Goal: Task Accomplishment & Management: Manage account settings

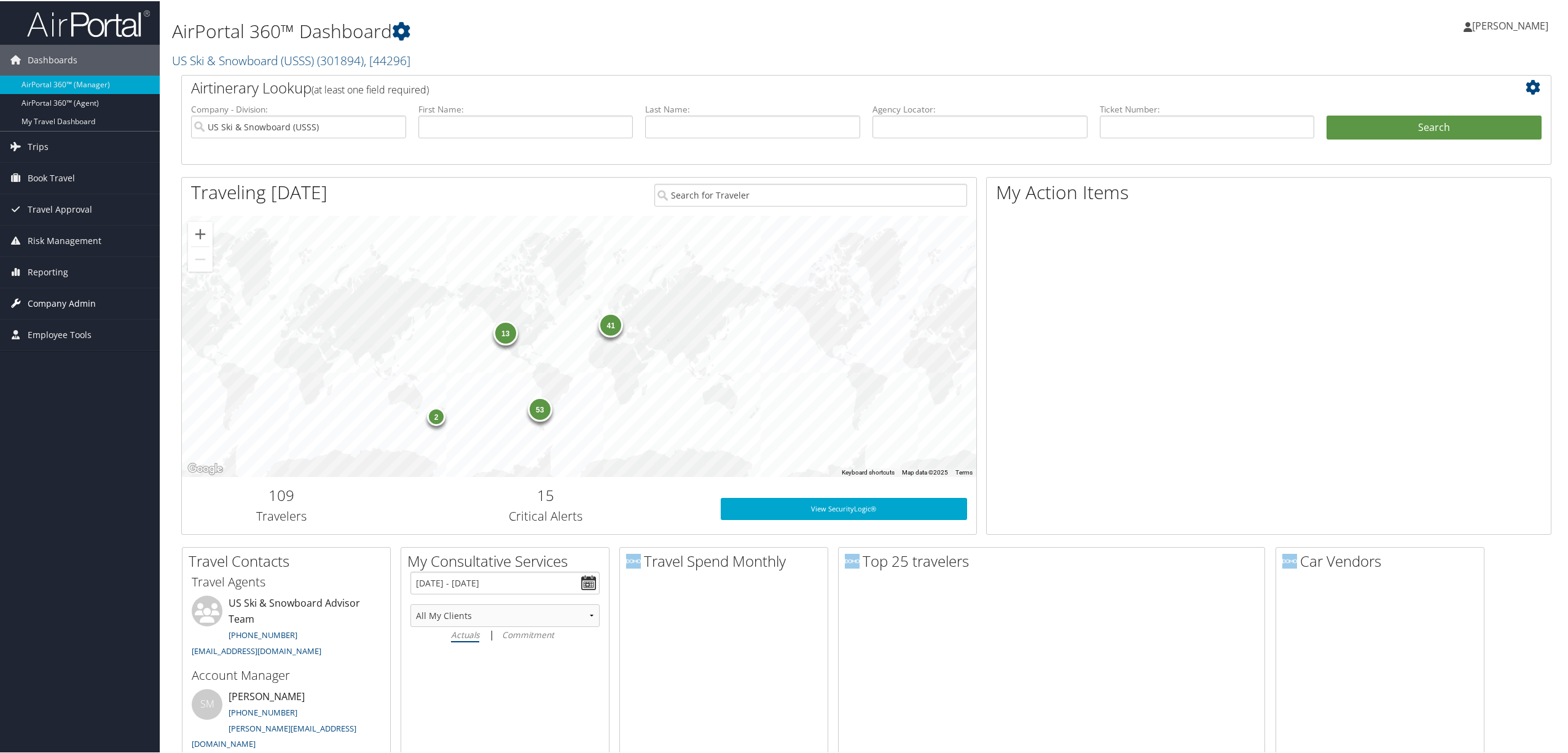
click at [79, 296] on span "Company Admin" at bounding box center [62, 302] width 69 height 31
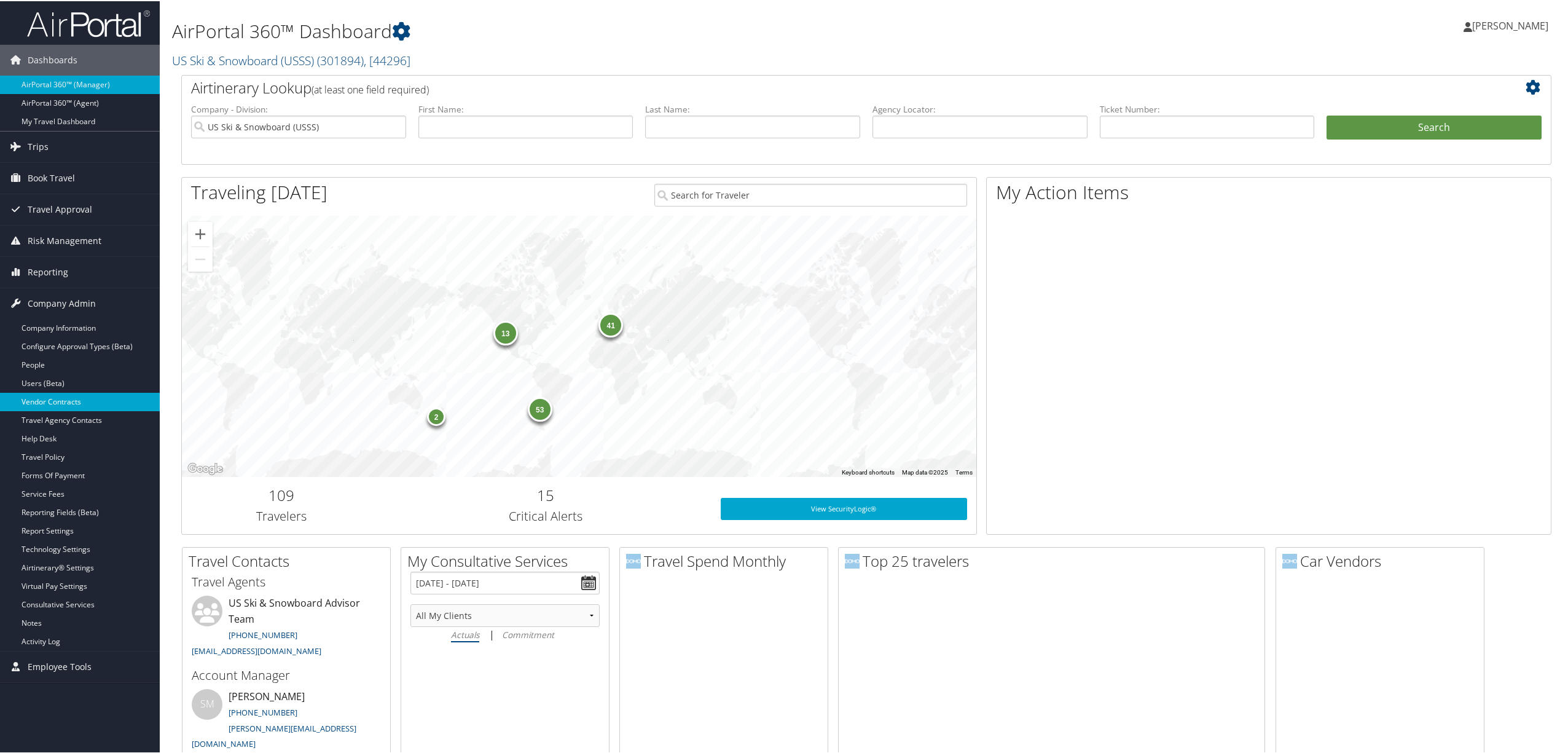
click at [59, 403] on link "Vendor Contracts" at bounding box center [80, 401] width 160 height 19
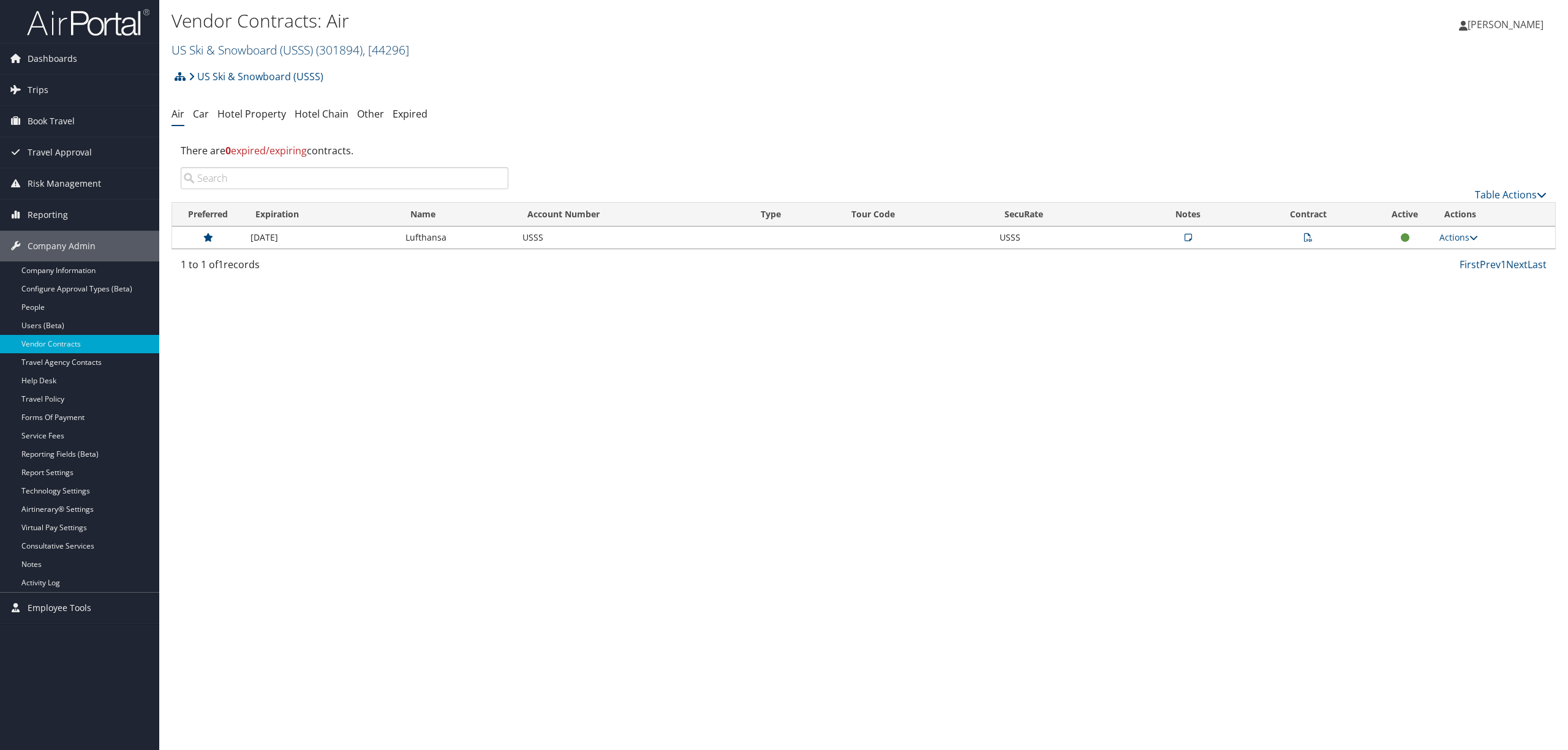
click at [408, 49] on span ", [ 44296 ]" at bounding box center [386, 49] width 47 height 16
click at [253, 187] on link "[GEOGRAPHIC_DATA], [39910]" at bounding box center [253, 187] width 161 height 20
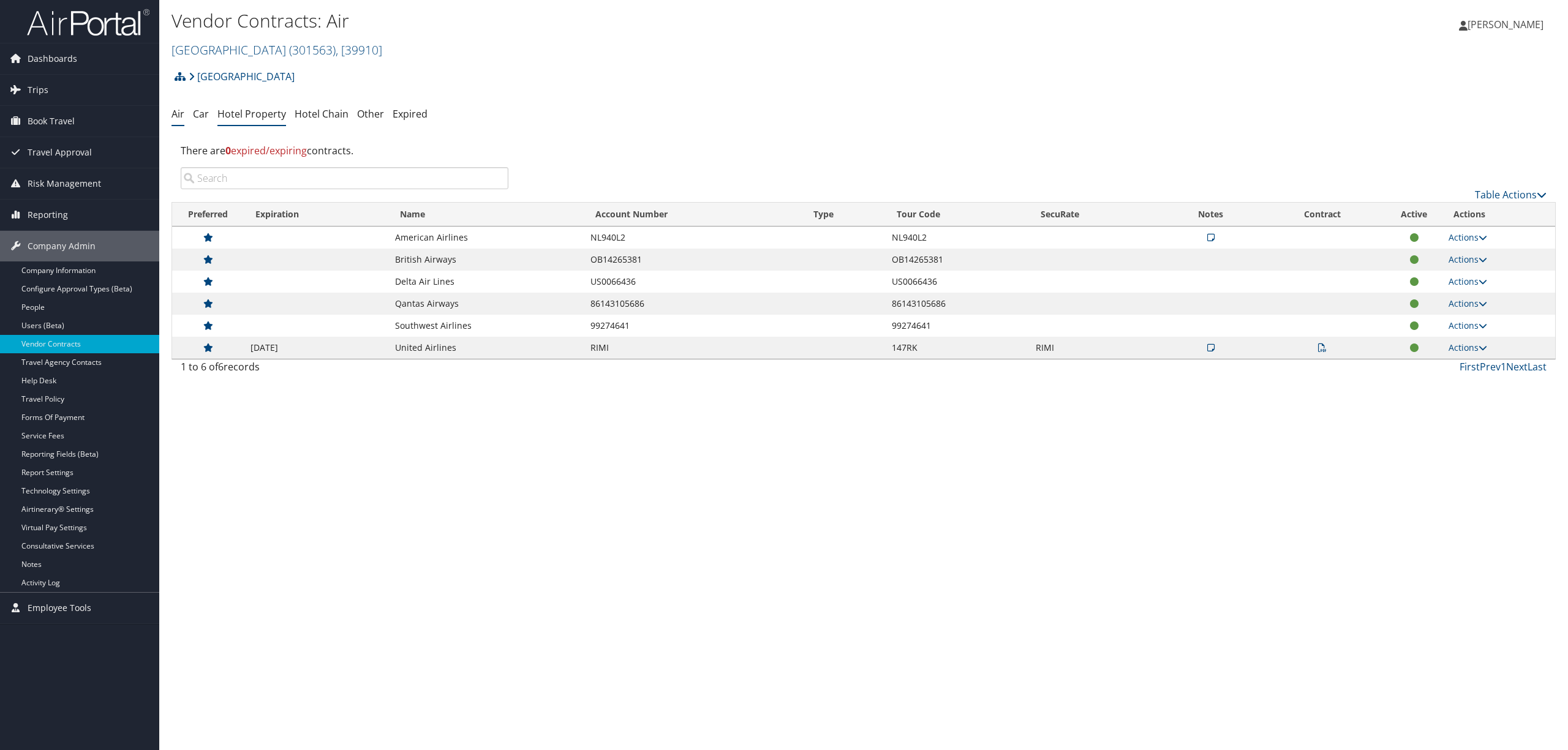
click at [259, 115] on link "Hotel Property" at bounding box center [252, 114] width 68 height 14
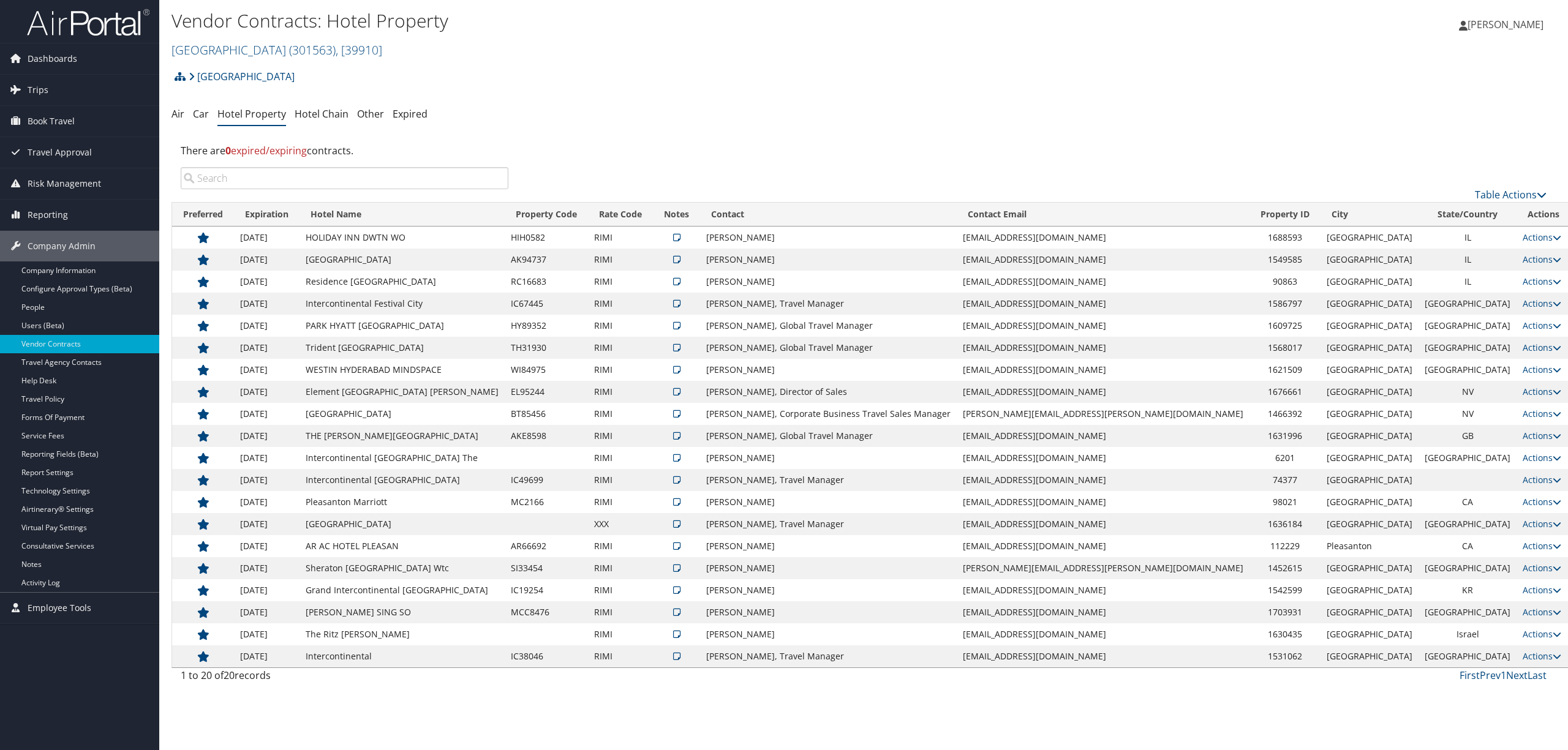
click at [294, 177] on input "search" at bounding box center [345, 178] width 328 height 22
type input "r"
click at [378, 138] on div "There are 0 expired/expiring contracts." at bounding box center [863, 150] width 1384 height 33
click at [1489, 189] on link "Table Actions" at bounding box center [1511, 195] width 72 height 14
click at [1440, 213] on link "Add New Contract" at bounding box center [1469, 214] width 161 height 20
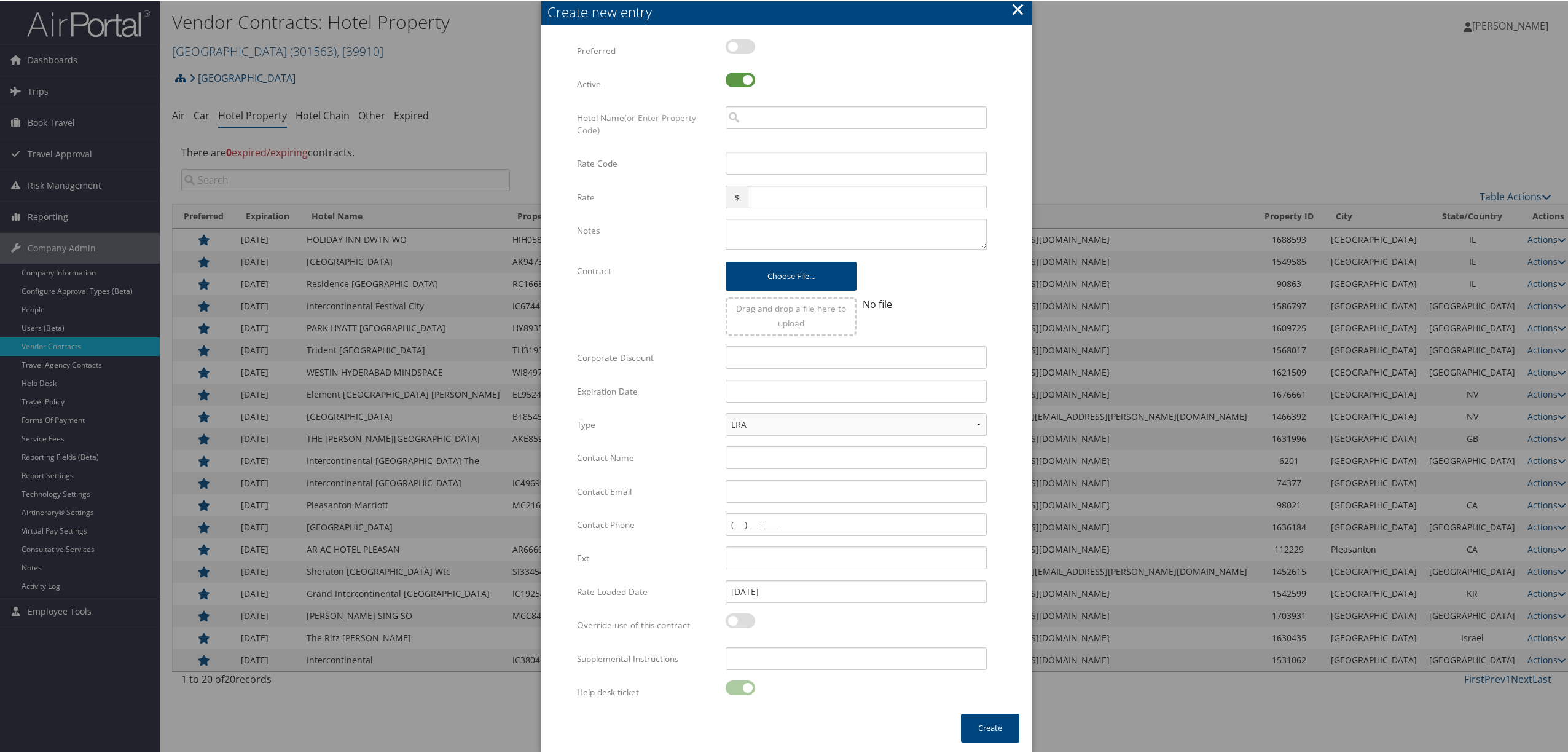
drag, startPoint x: 738, startPoint y: 47, endPoint x: 742, endPoint y: 64, distance: 17.5
click at [738, 47] on label at bounding box center [740, 45] width 29 height 15
click at [738, 47] on input "checkbox" at bounding box center [736, 47] width 8 height 8
checkbox input "true"
click at [771, 114] on input "search" at bounding box center [856, 117] width 261 height 23
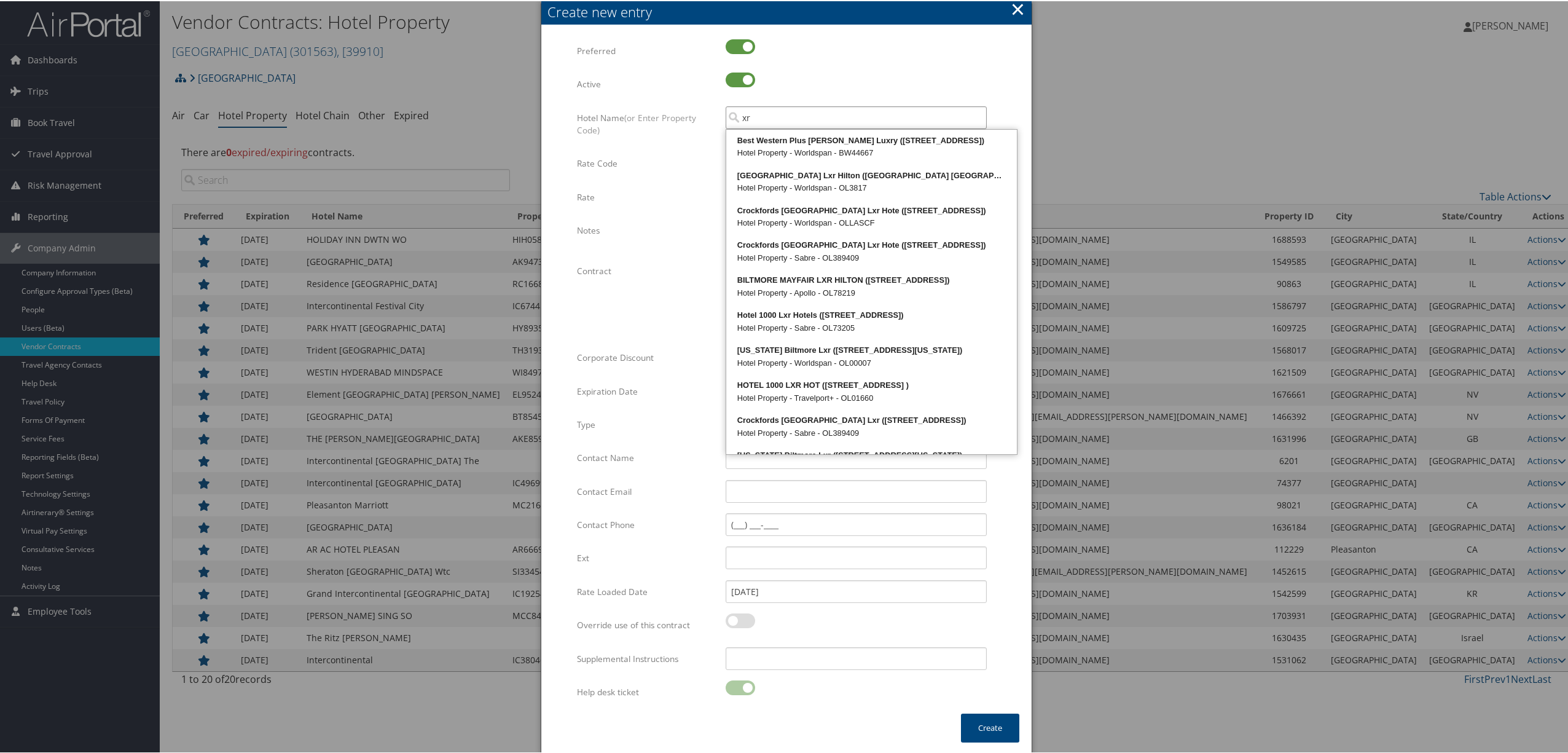
paste input "H2508"
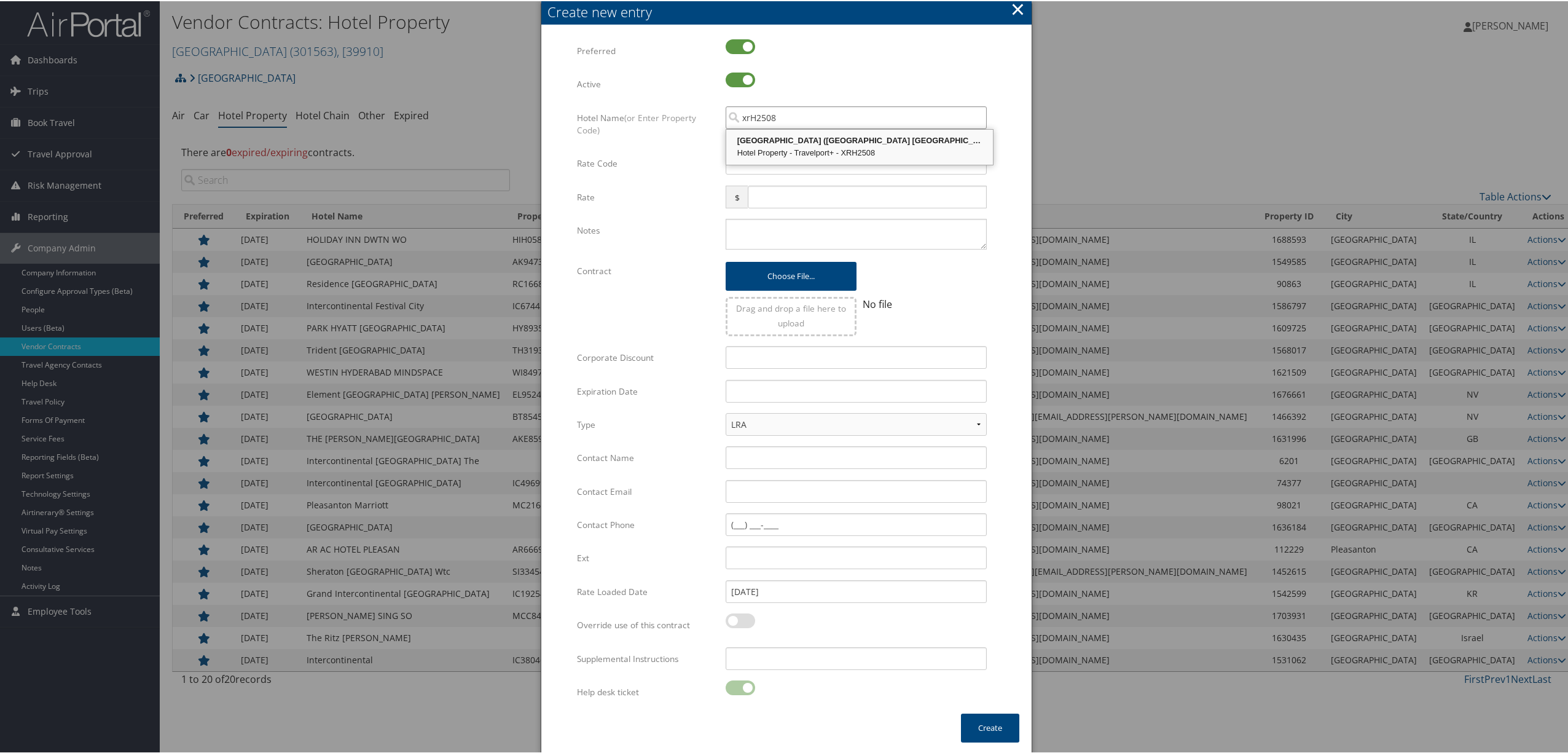
click at [748, 143] on div "ST REGIS JAKARTA (RAJAWALI PLACE JL HR RASUNA)" at bounding box center [859, 140] width 263 height 12
type input "ST REGIS JAKARTA"
click at [752, 160] on input "Rate Code" at bounding box center [856, 162] width 261 height 23
type input "RIMI"
click at [766, 192] on input "text" at bounding box center [867, 195] width 239 height 23
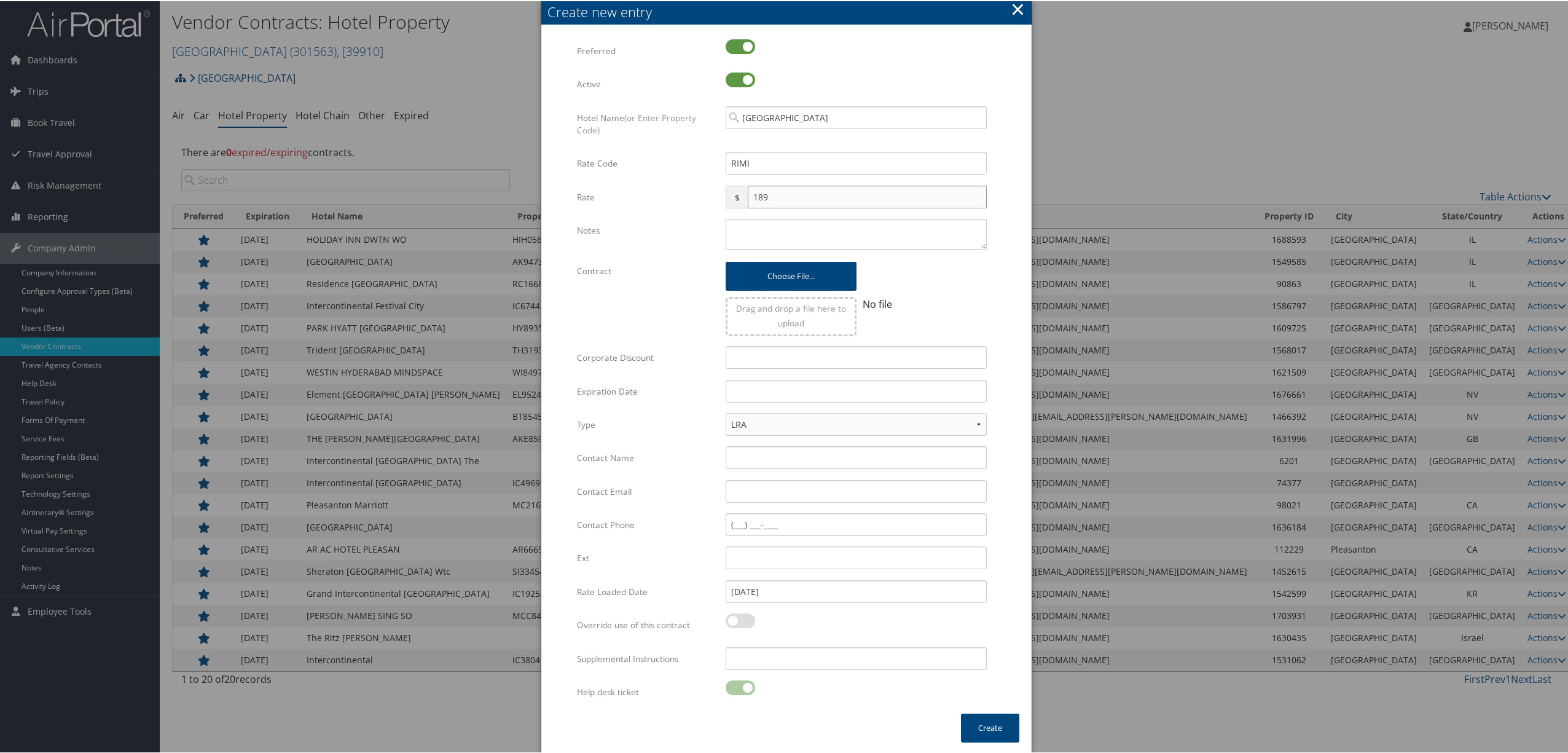
type input "189"
click at [760, 231] on textarea "Notes" at bounding box center [856, 233] width 261 height 31
click at [772, 224] on textarea "3000000.00 IDR" at bounding box center [856, 233] width 261 height 31
click at [775, 222] on textarea "3000000.00 IDR" at bounding box center [856, 233] width 261 height 31
click at [786, 230] on textarea "3000000 IDR" at bounding box center [856, 233] width 261 height 31
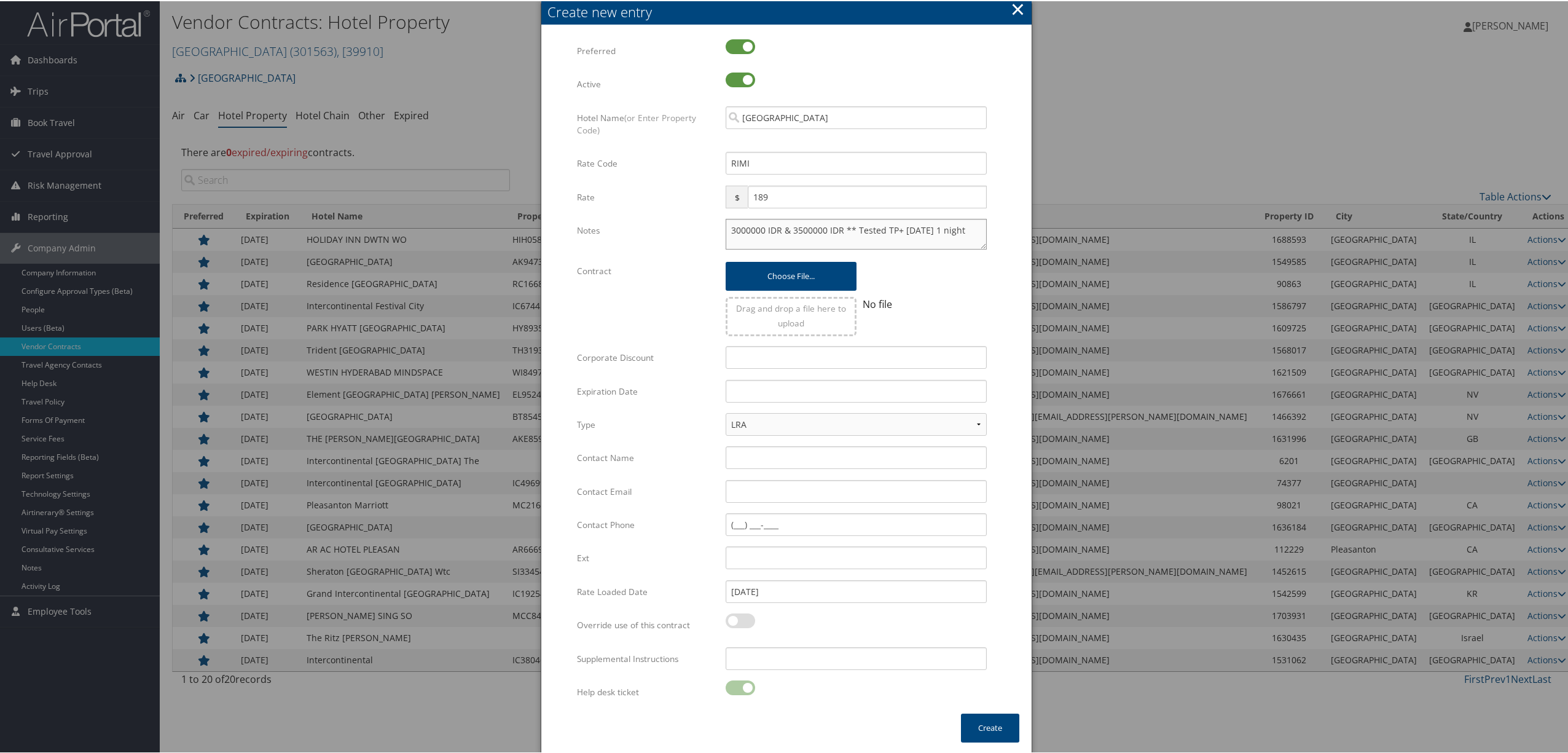
type textarea "3000000 IDR & 3500000 IDR ** Tested TP+ 31OCT25 1 night"
click at [737, 451] on input "Contact Name" at bounding box center [856, 456] width 261 height 23
paste input "Rahmat Herindra Natapraja"
type input "Rahmat Herindra Natapraja, Director of Sales"
type input "rahmat.natapraja@stregis.com"
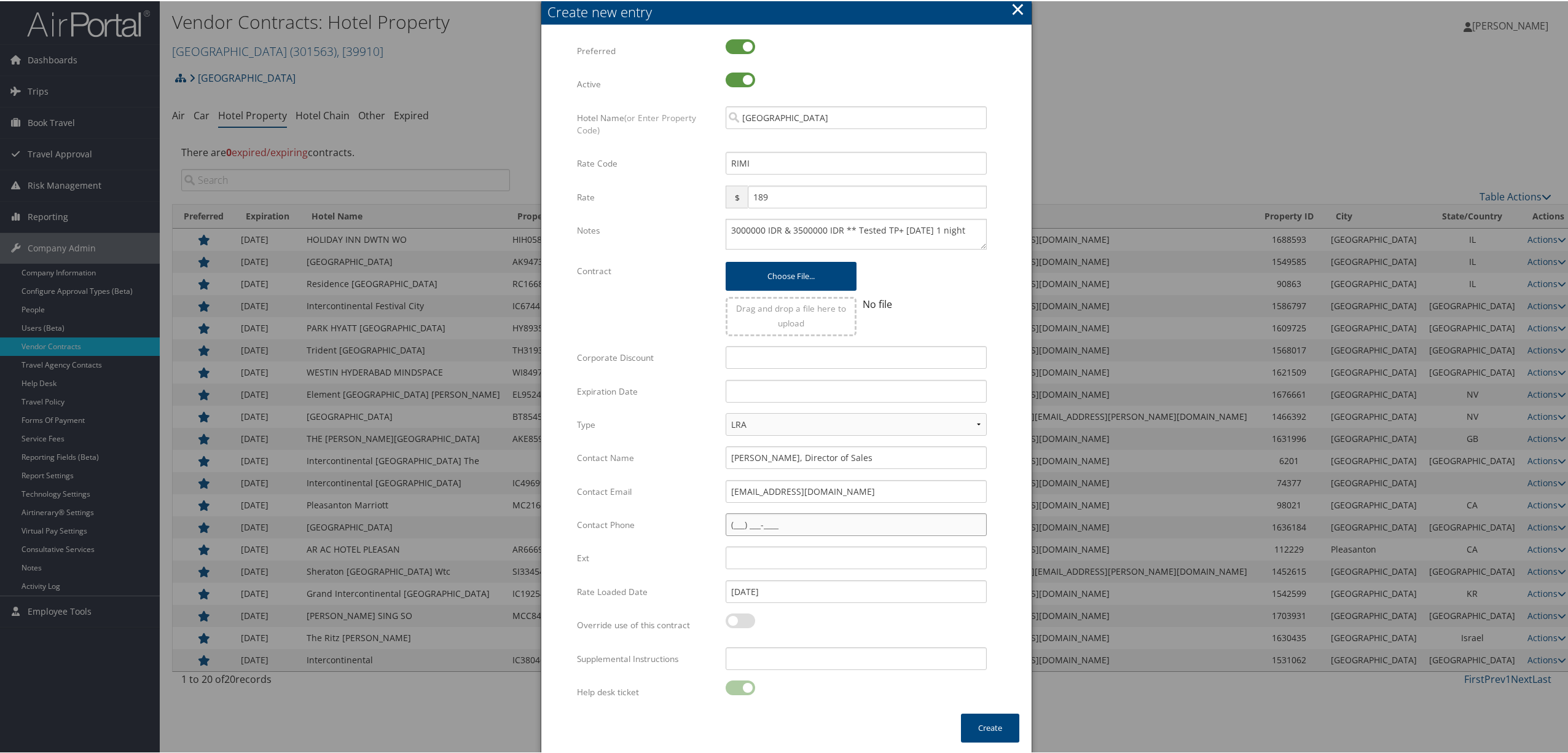
click at [736, 517] on input "Contact Phone" at bounding box center [856, 523] width 261 height 23
paste input "(622) 150-9488"
type input "(622) 150-9488"
drag, startPoint x: 817, startPoint y: 523, endPoint x: 641, endPoint y: 549, distance: 177.9
click at [641, 547] on div "Multiple values The selected items contain different values for this input. To …" at bounding box center [786, 375] width 419 height 675
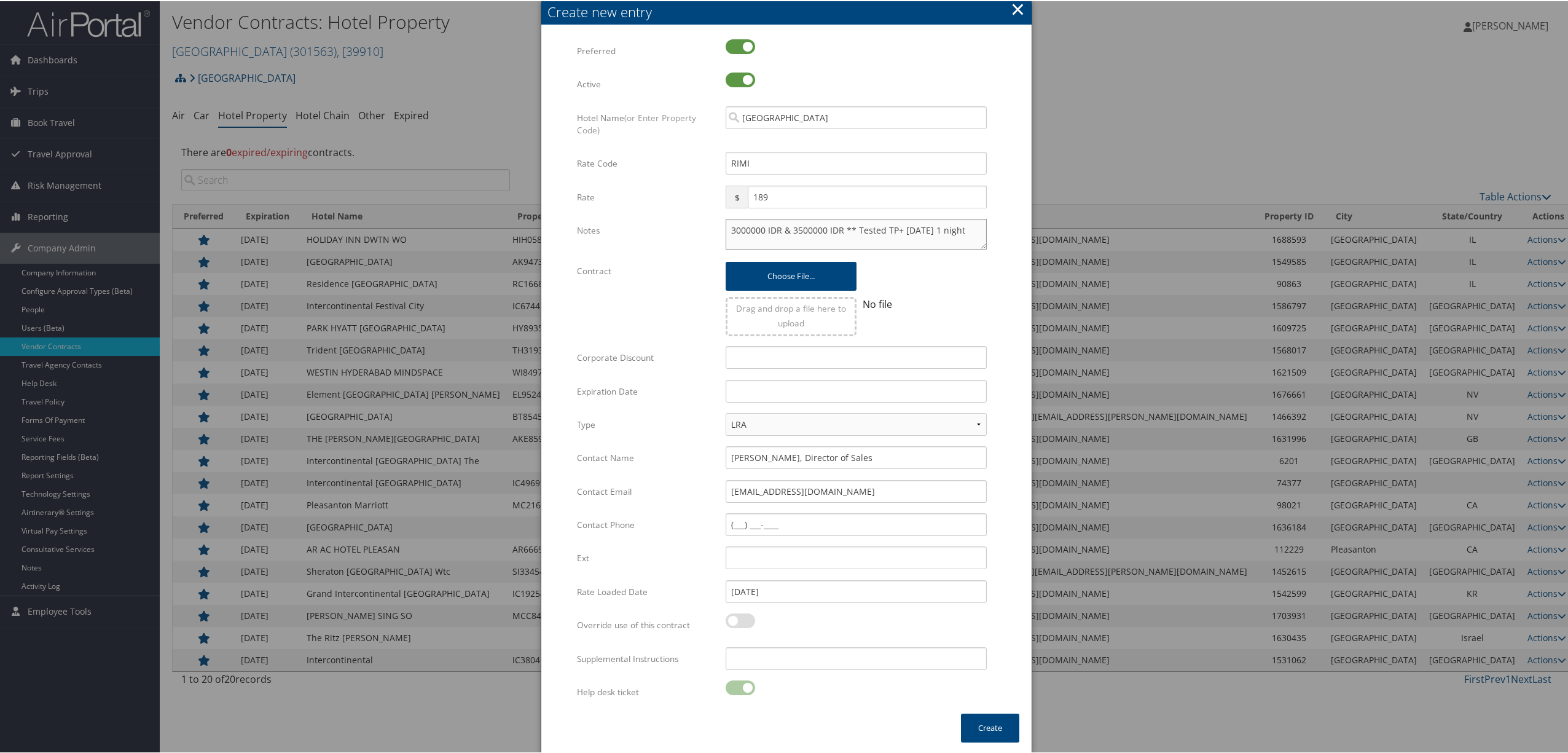
click at [971, 227] on textarea "3000000 IDR & 3500000 IDR ** Tested TP+ 31OCT25 1 night" at bounding box center [856, 233] width 261 height 31
paste textarea "62 21 5094 8888"
type textarea "3000000 IDR & 3500000 IDR ** Tested TP+ 31OCT25 1 night ** hotel phone +62 21 5…"
click at [983, 721] on button "Create" at bounding box center [990, 727] width 58 height 29
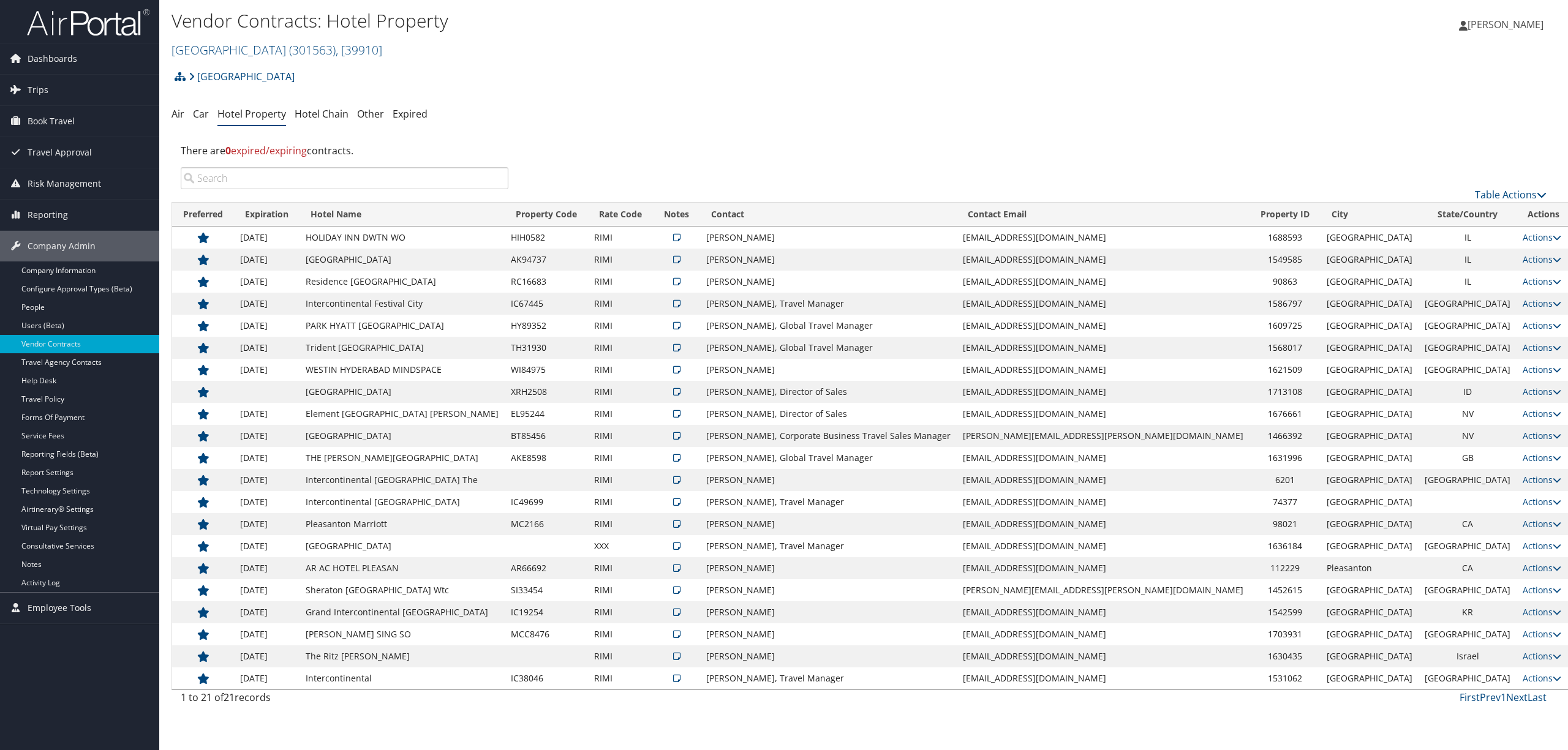
click at [349, 175] on input "search" at bounding box center [345, 178] width 328 height 22
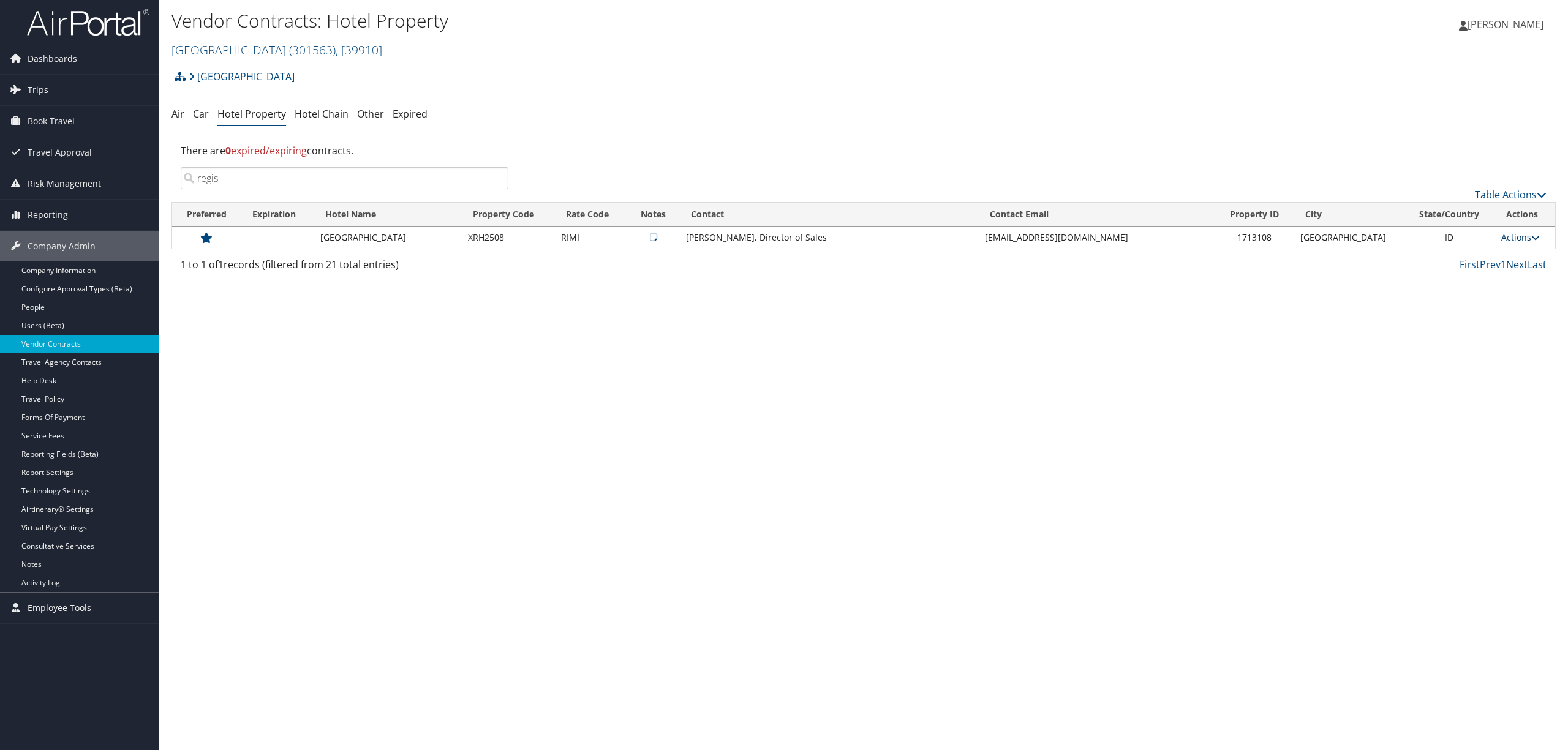
type input "regis"
click at [1513, 235] on link "Actions" at bounding box center [1520, 237] width 38 height 12
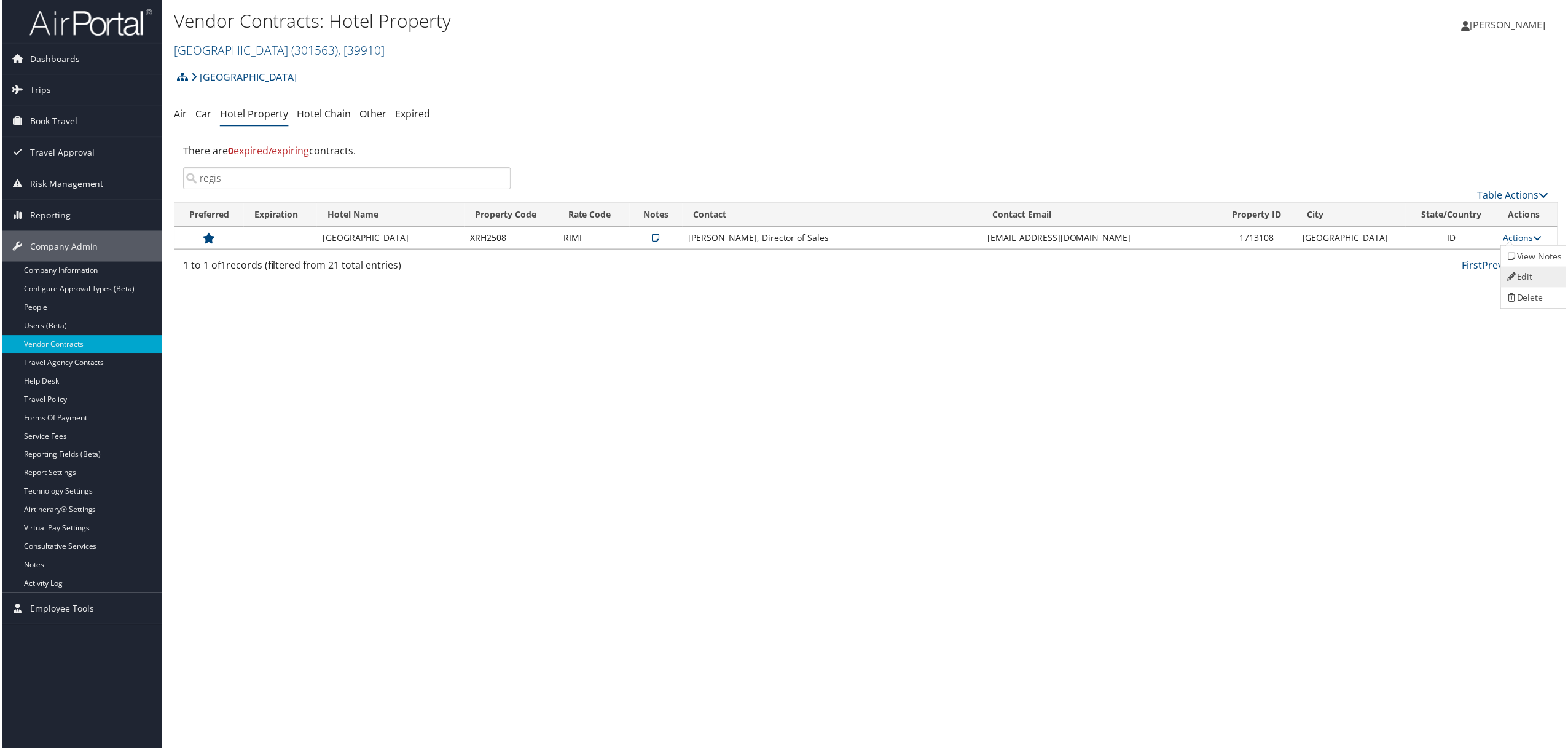
click at [1528, 271] on link "Edit" at bounding box center [1536, 278] width 66 height 21
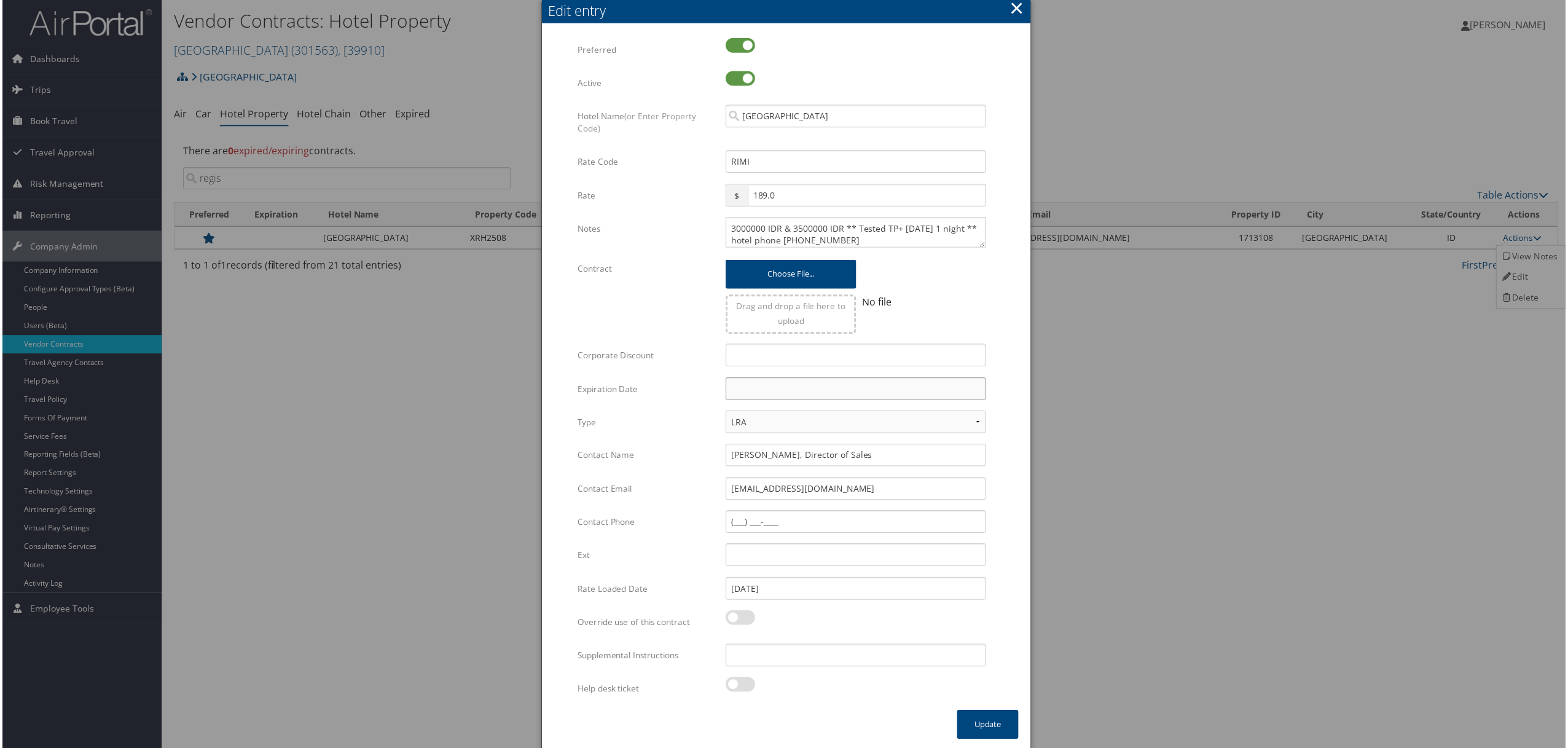
click at [814, 382] on input "text" at bounding box center [856, 390] width 261 height 23
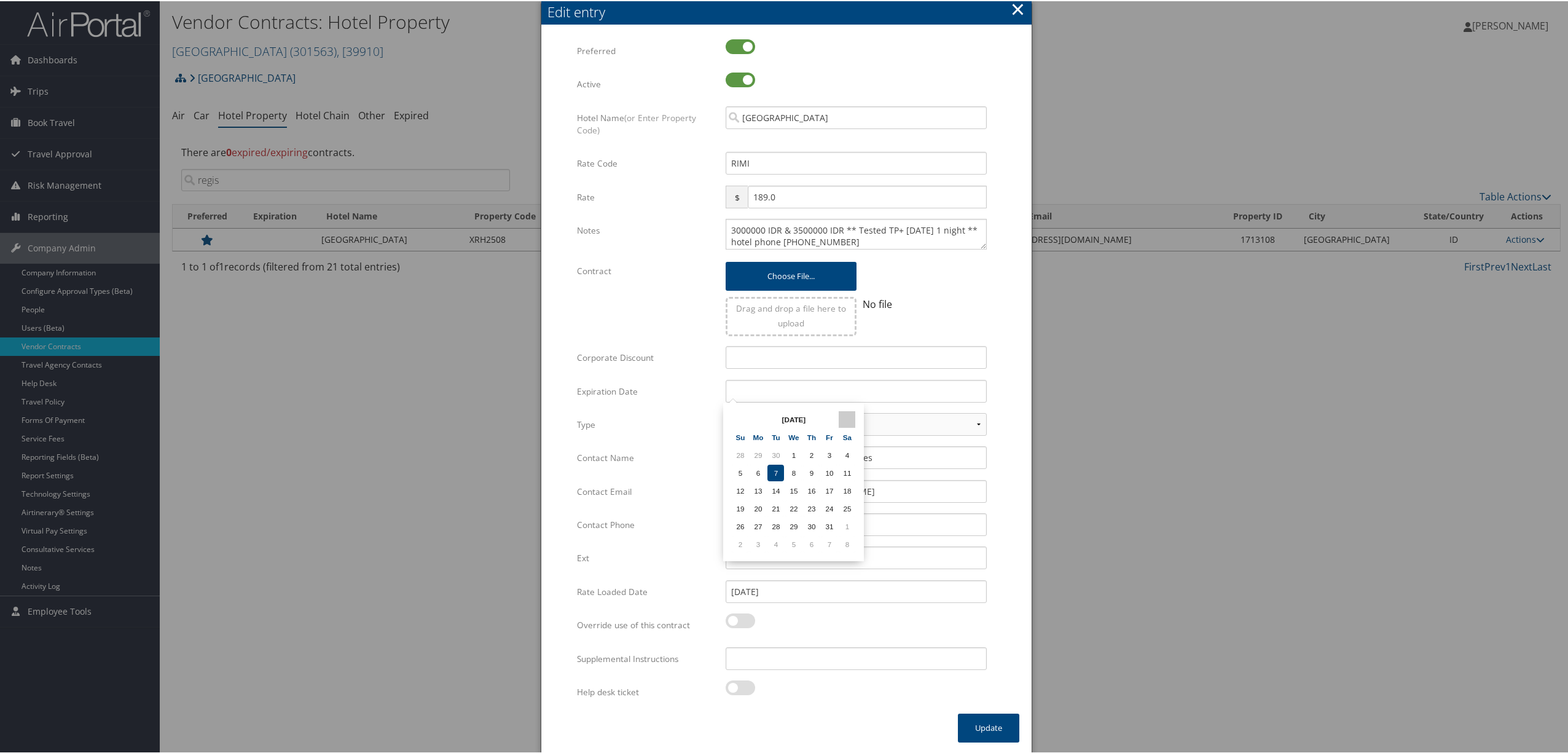
click at [844, 411] on th at bounding box center [846, 418] width 16 height 16
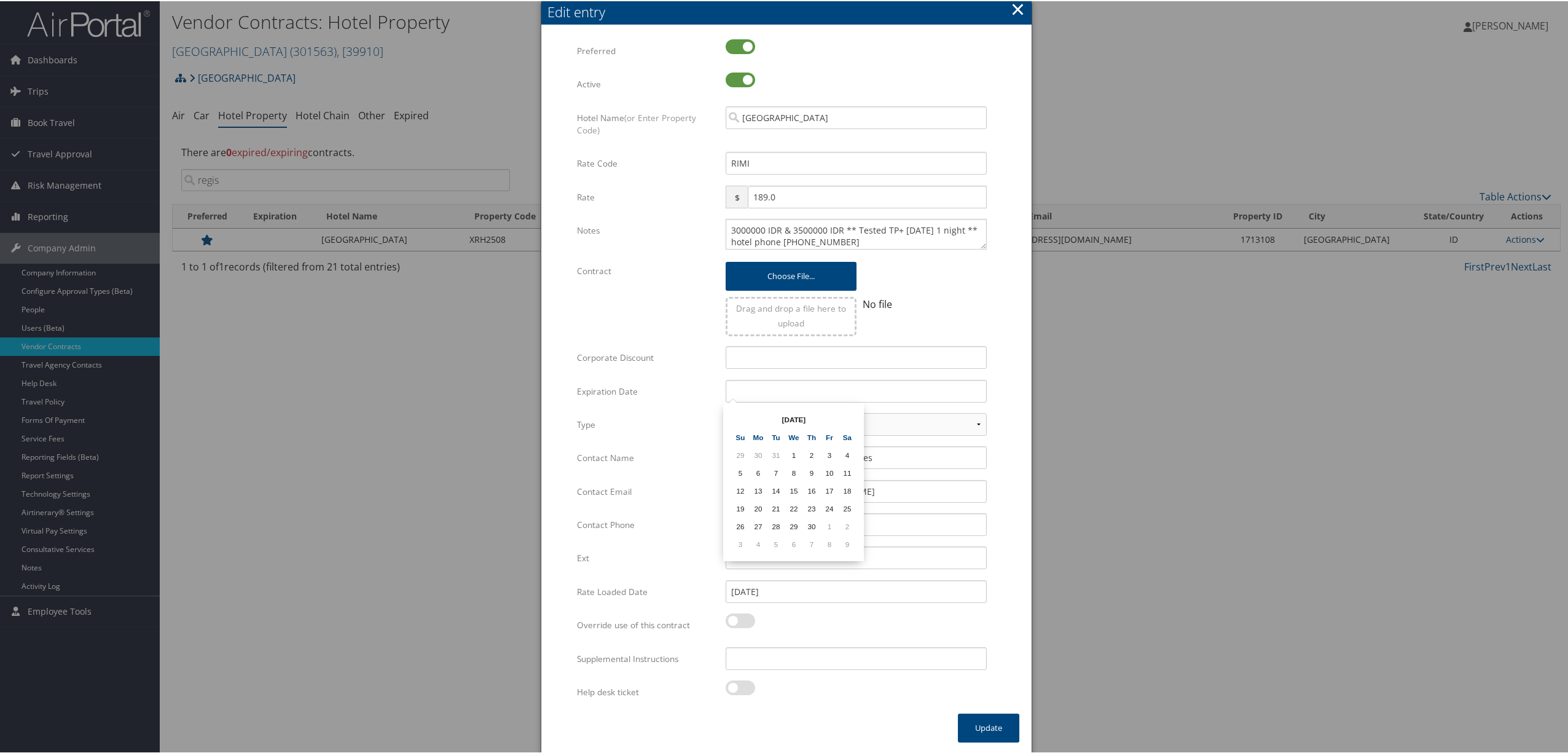
click at [844, 411] on th at bounding box center [846, 418] width 16 height 16
click at [844, 410] on th at bounding box center [846, 418] width 16 height 16
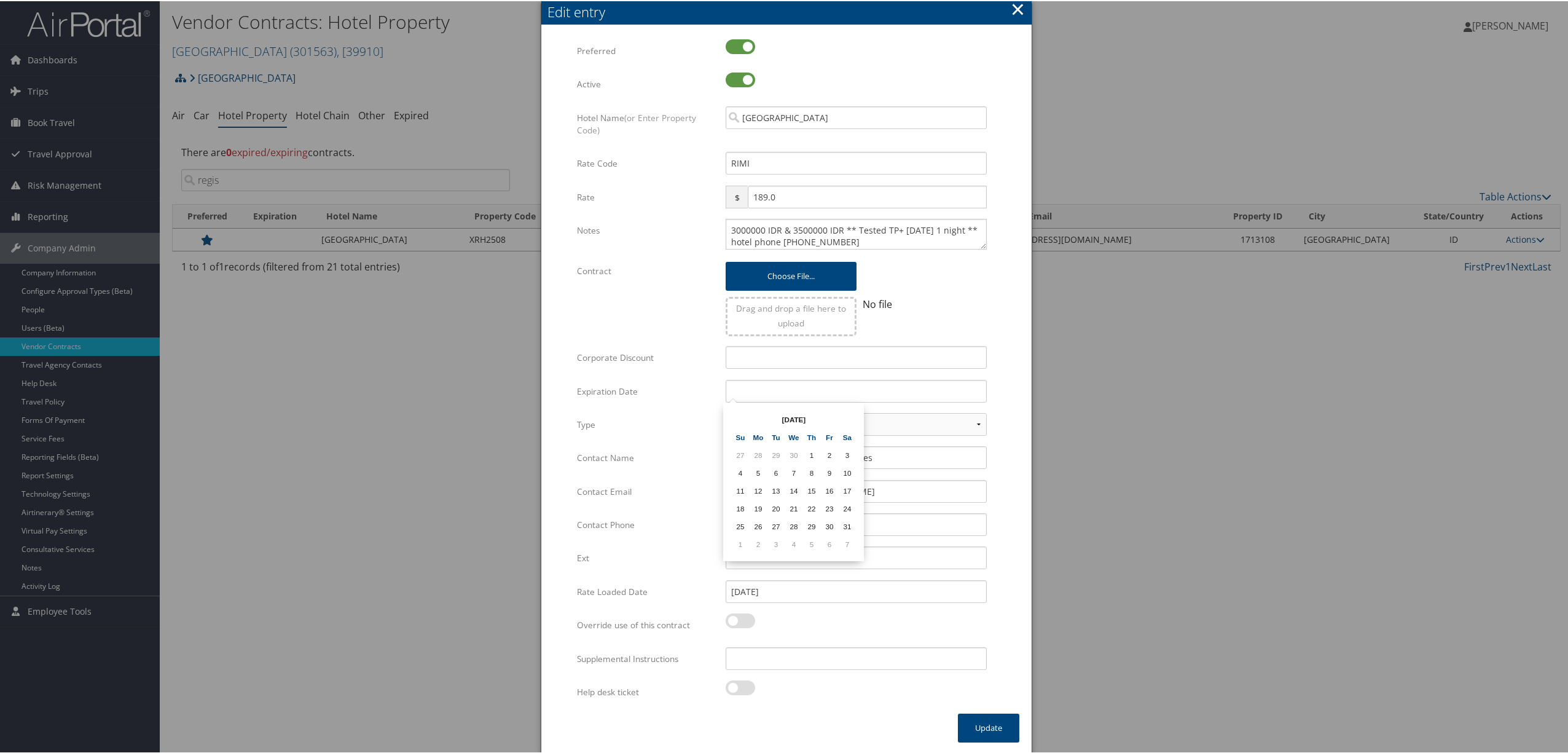
click at [844, 411] on th at bounding box center [846, 418] width 16 height 16
click at [812, 521] on td "31" at bounding box center [811, 524] width 16 height 16
type input "12/31/2026"
click at [974, 718] on button "Update" at bounding box center [989, 727] width 62 height 29
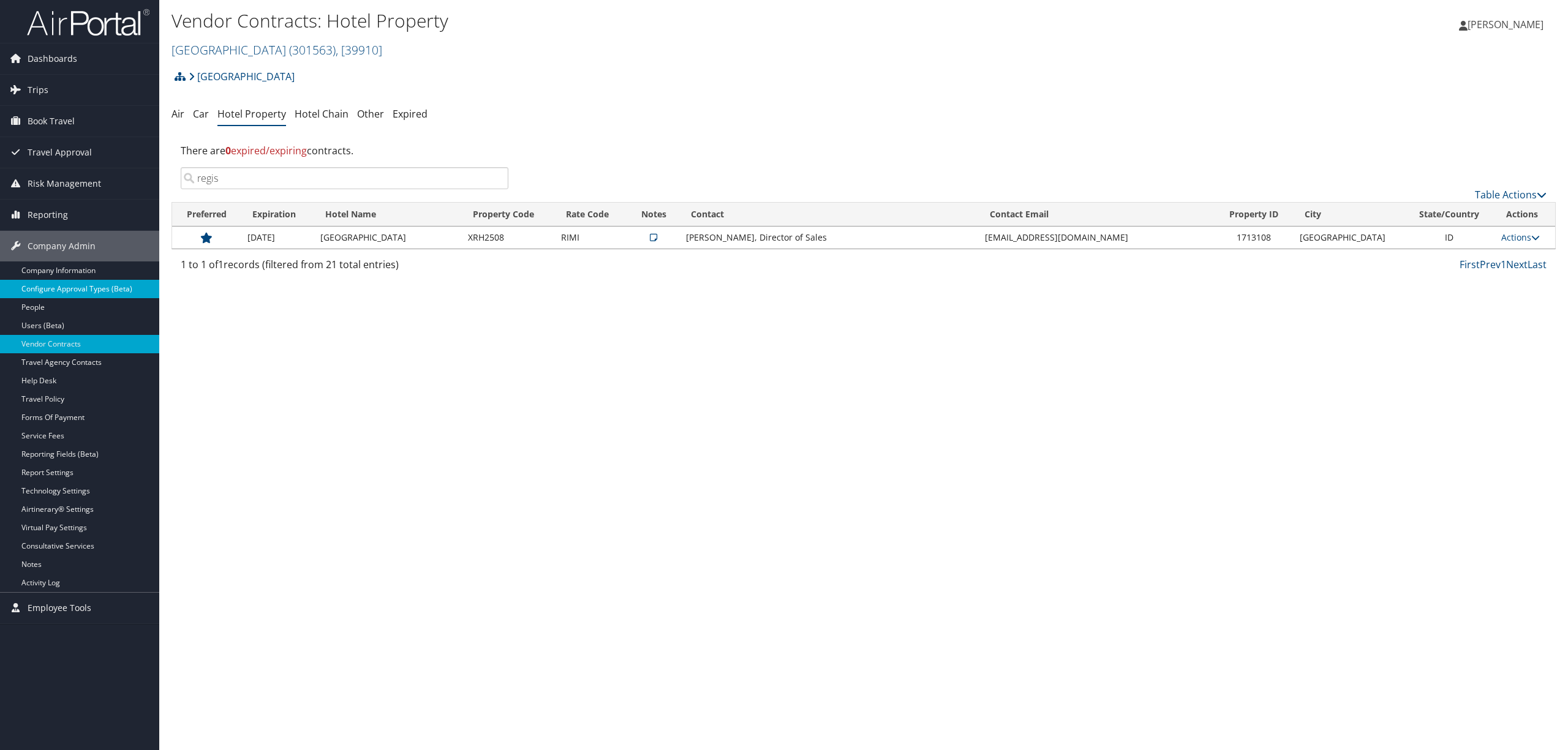
click at [57, 293] on link "Configure Approval Types (Beta)" at bounding box center [79, 289] width 160 height 19
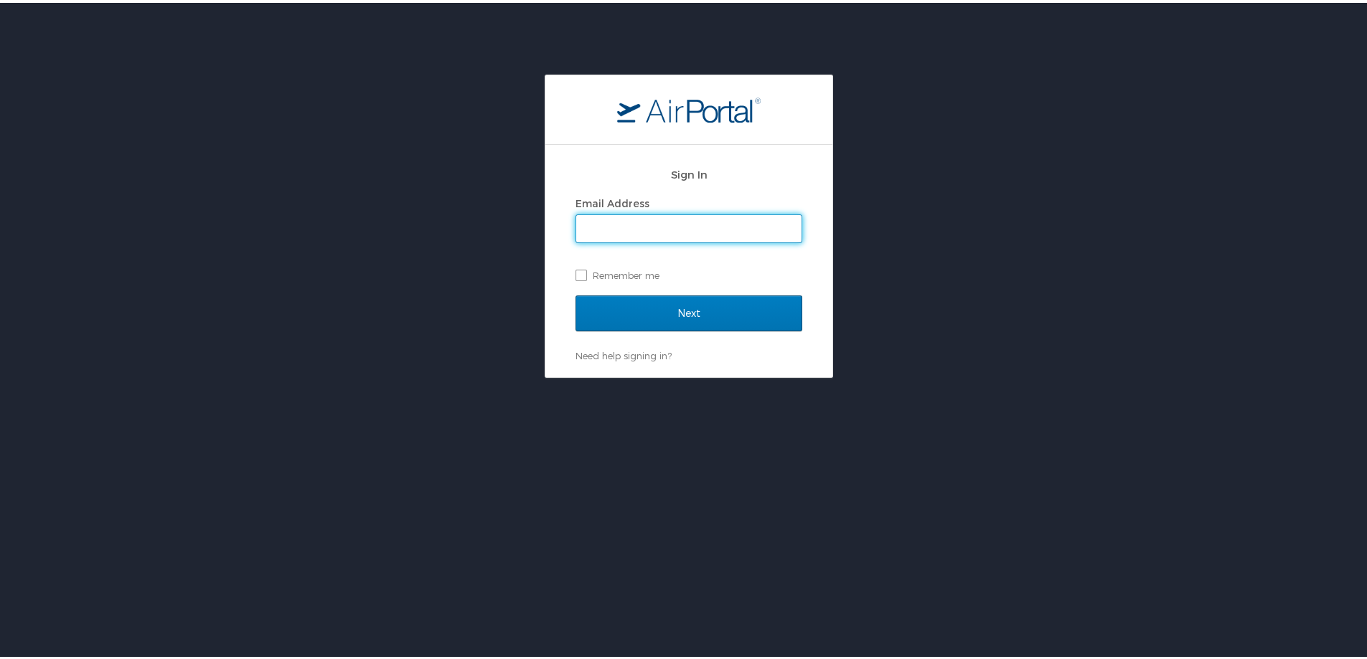
type input "susan.moon@cbtravel.com"
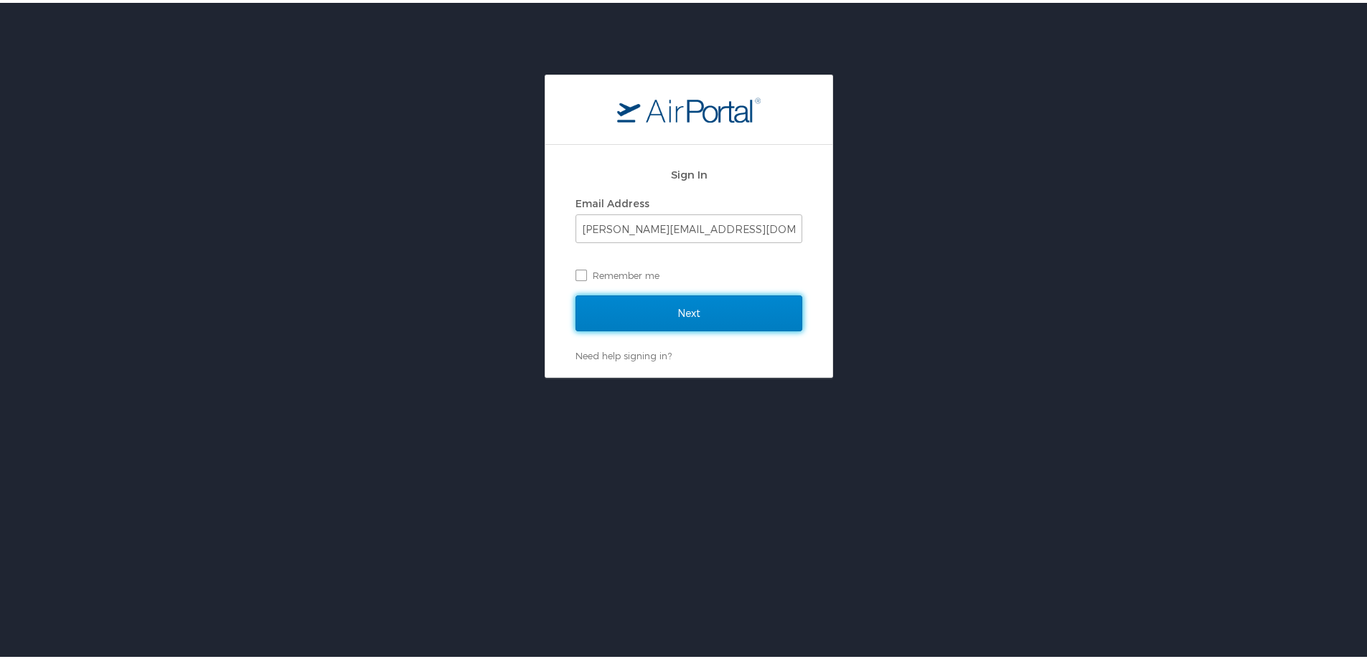
click at [605, 312] on input "Next" at bounding box center [688, 311] width 227 height 36
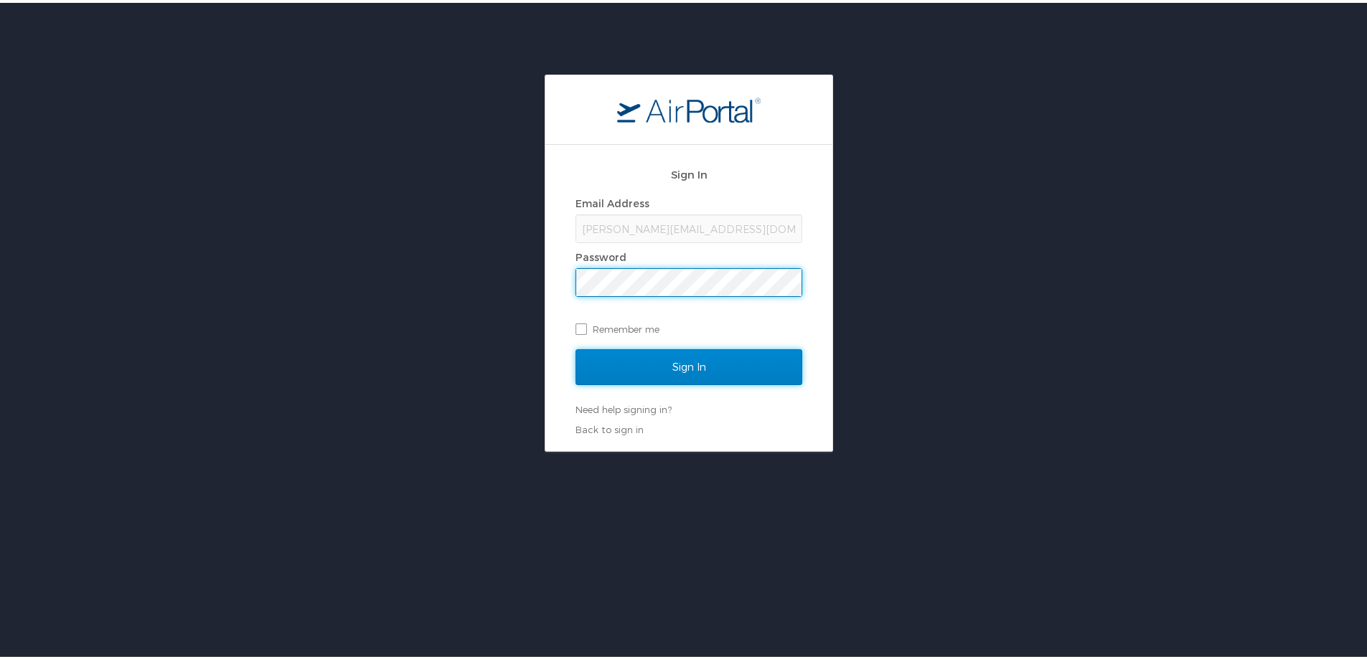
click at [596, 366] on input "Sign In" at bounding box center [688, 365] width 227 height 36
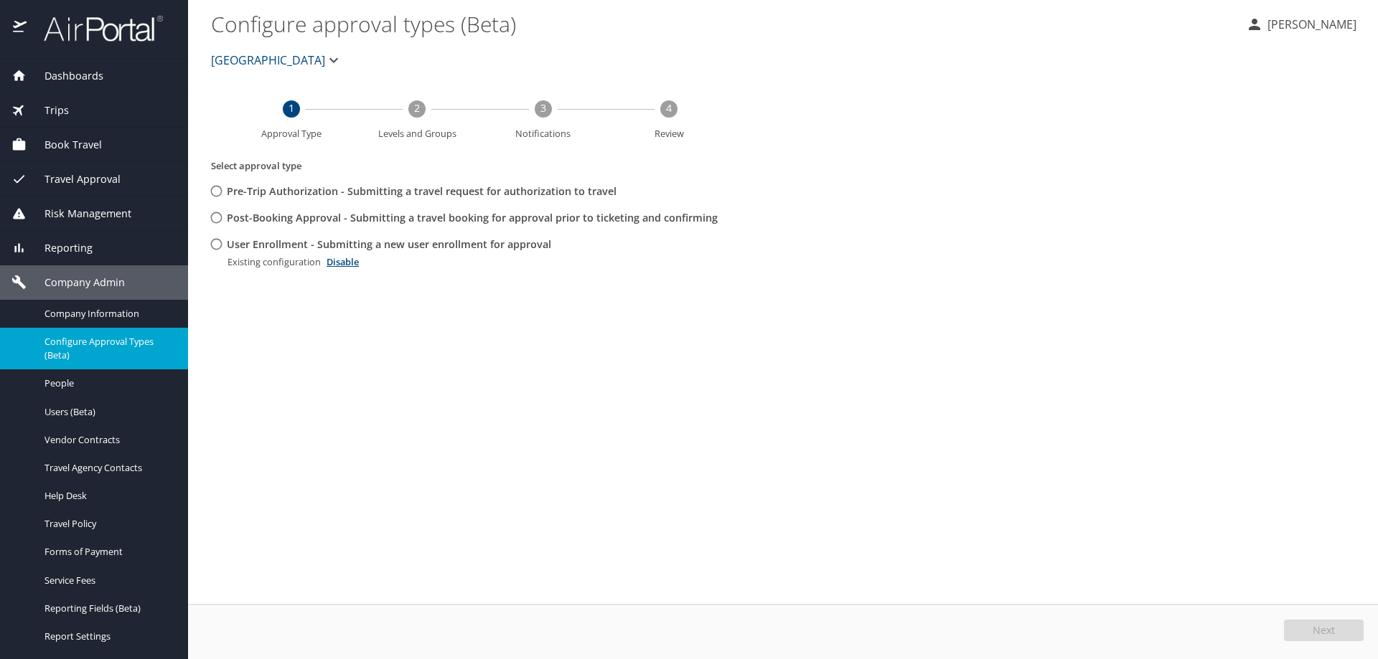
click at [269, 54] on span "Rimini Street" at bounding box center [268, 60] width 114 height 20
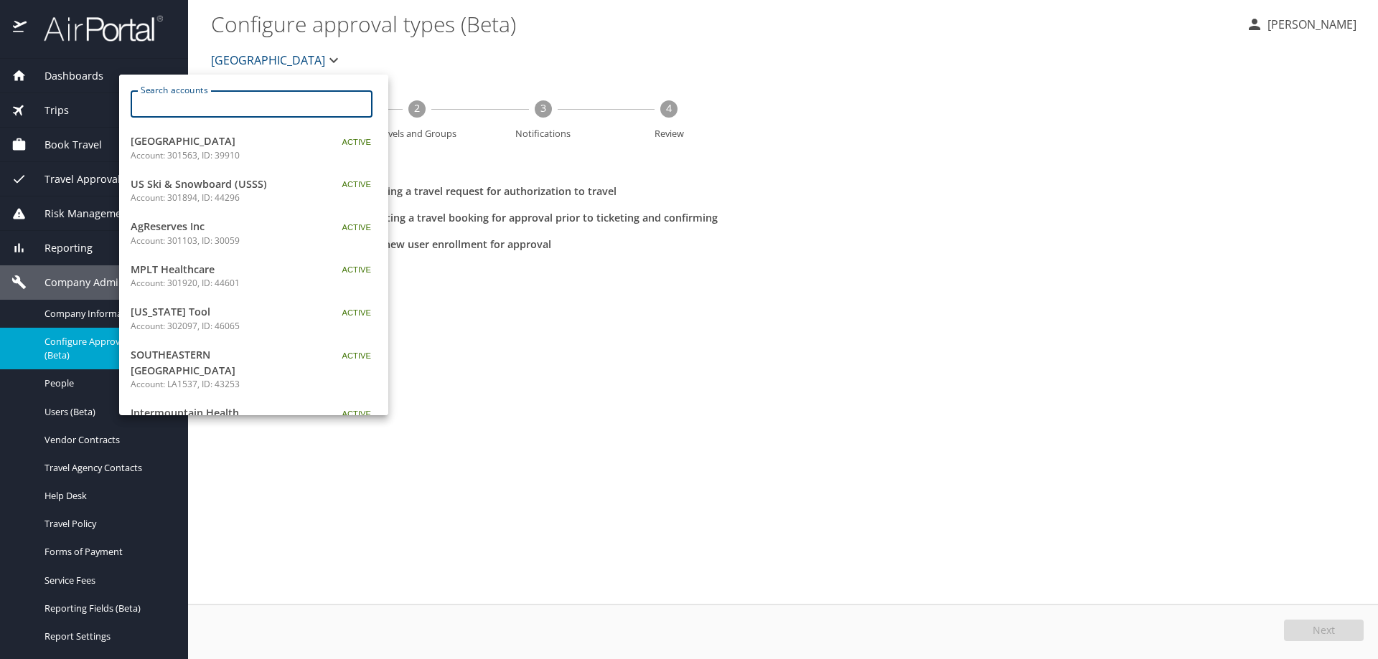
click at [263, 103] on input "Search accounts" at bounding box center [256, 103] width 232 height 27
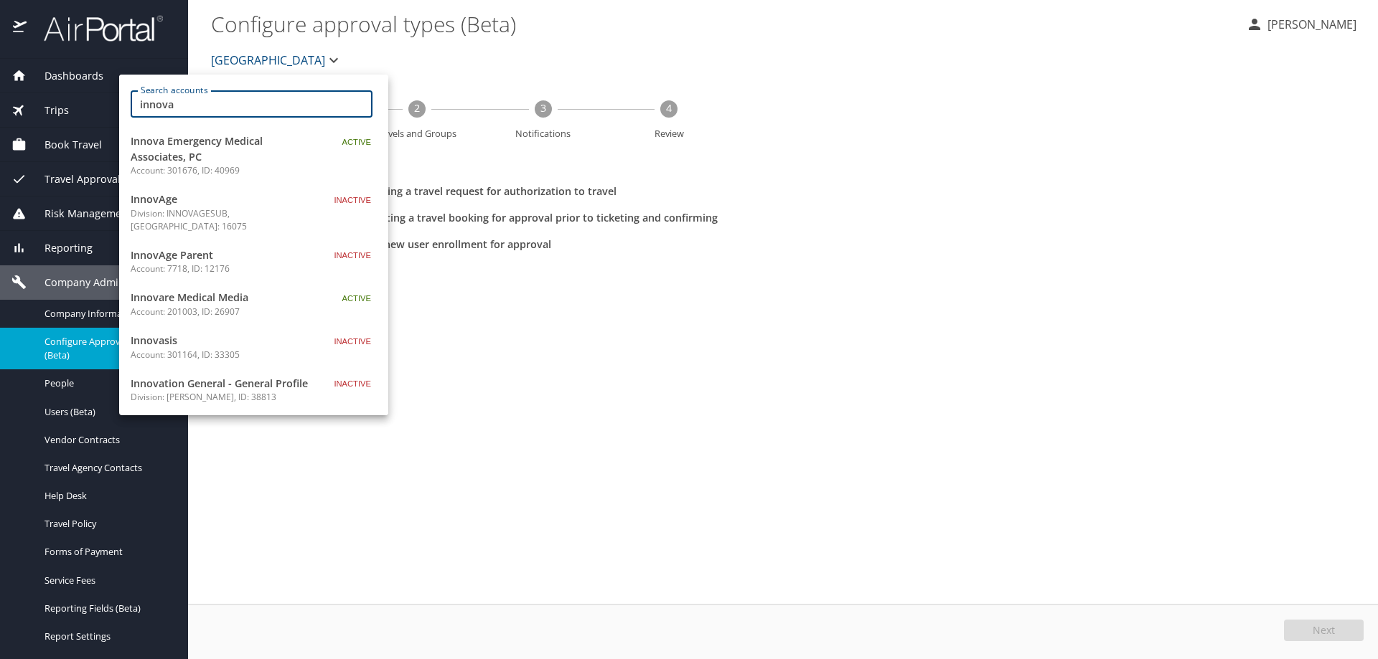
type input "innova"
click at [230, 142] on span "Innova Emergency Medical Associates, PC" at bounding box center [220, 148] width 179 height 31
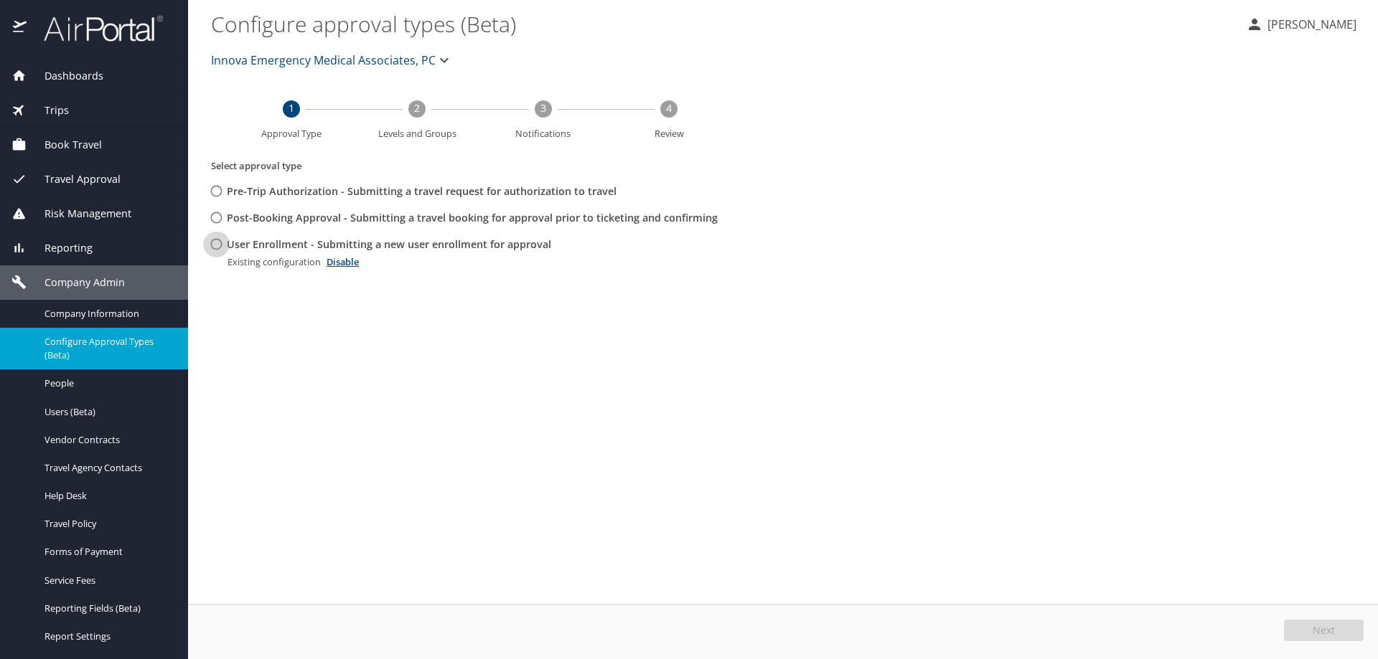
click at [217, 243] on input "User Enrollment - Submitting a new user enrollment for approval" at bounding box center [216, 244] width 27 height 27
radio input "true"
click at [1334, 632] on button "Edit" at bounding box center [1325, 631] width 76 height 22
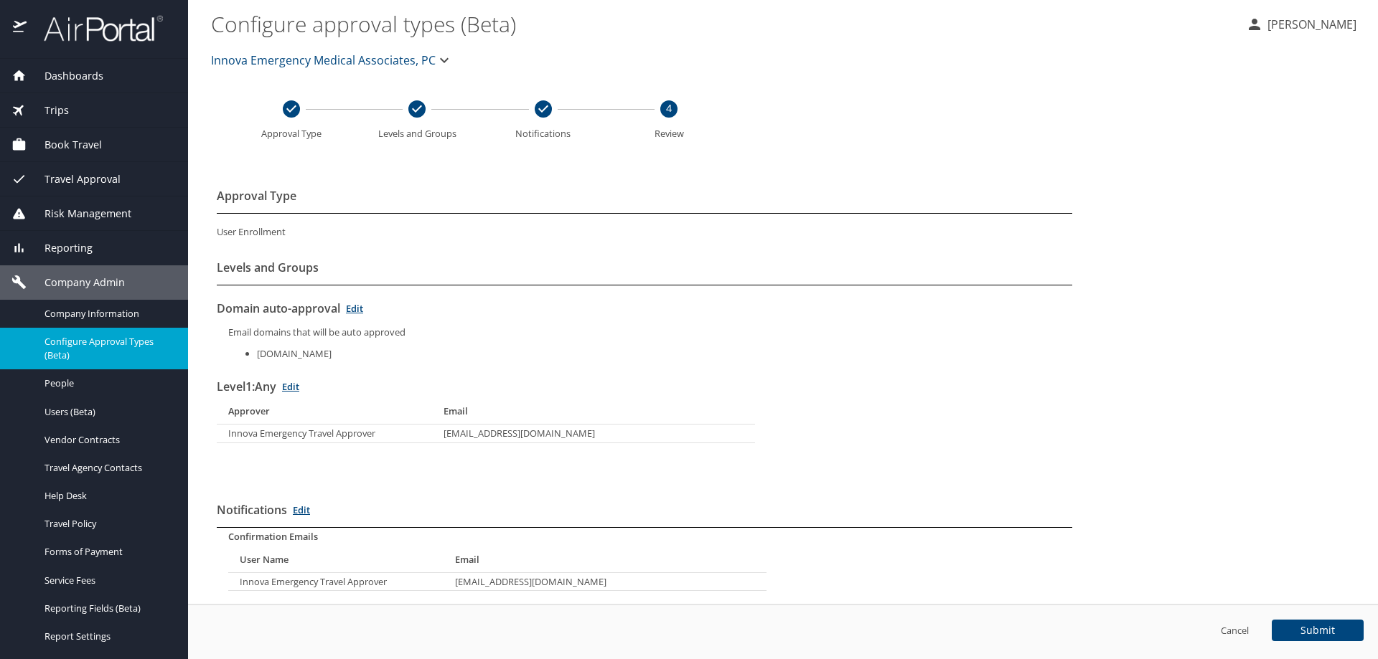
scroll to position [29, 0]
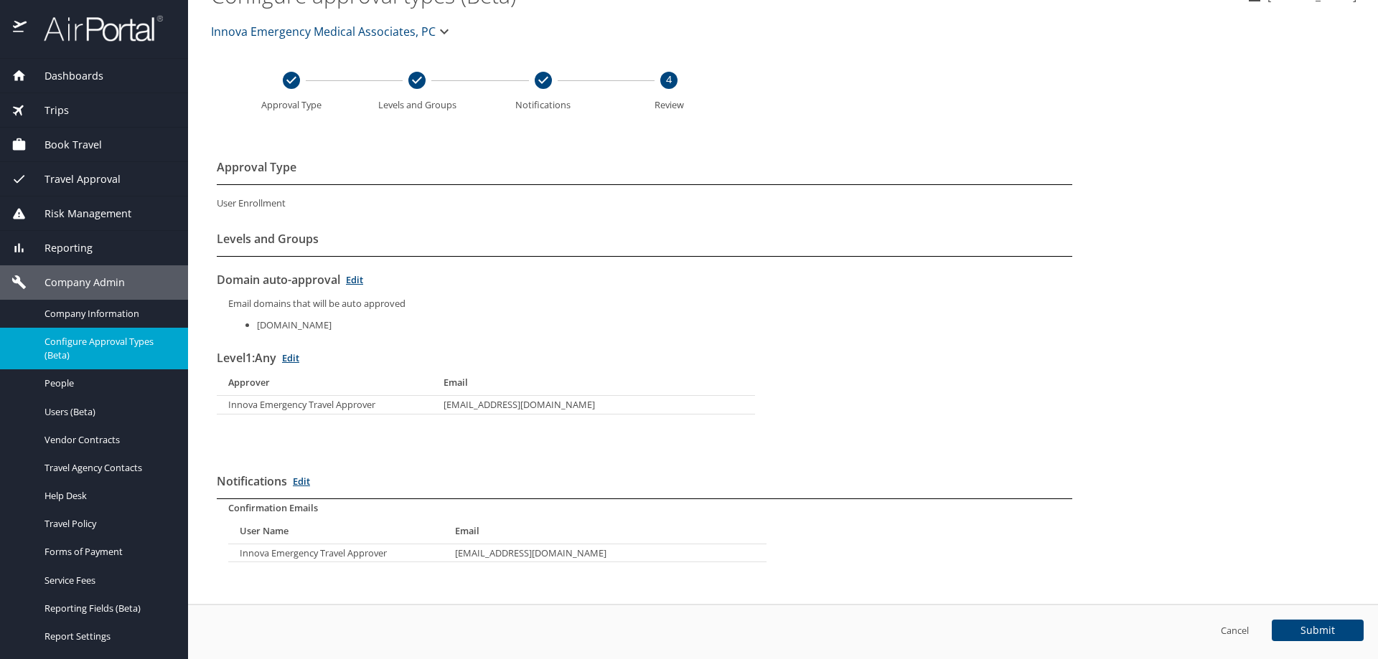
click at [67, 175] on span "Travel Approval" at bounding box center [74, 179] width 94 height 16
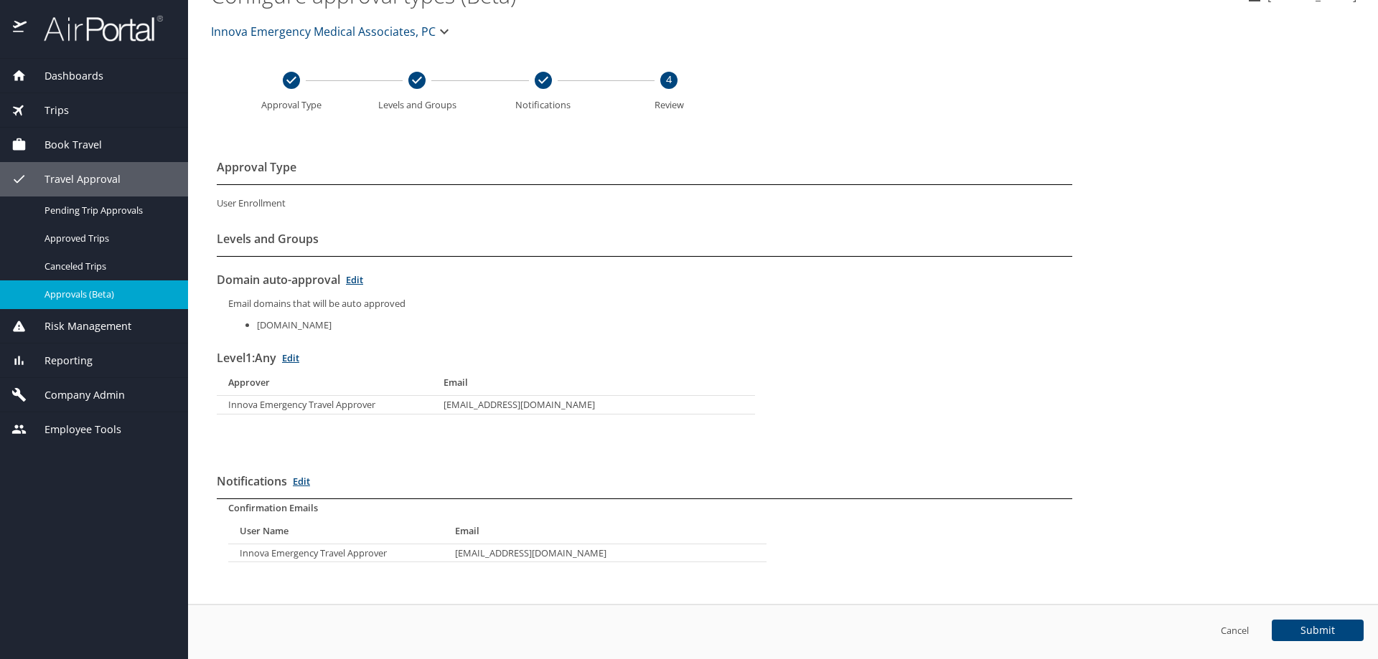
click at [70, 293] on span "Approvals (Beta)" at bounding box center [107, 295] width 126 height 14
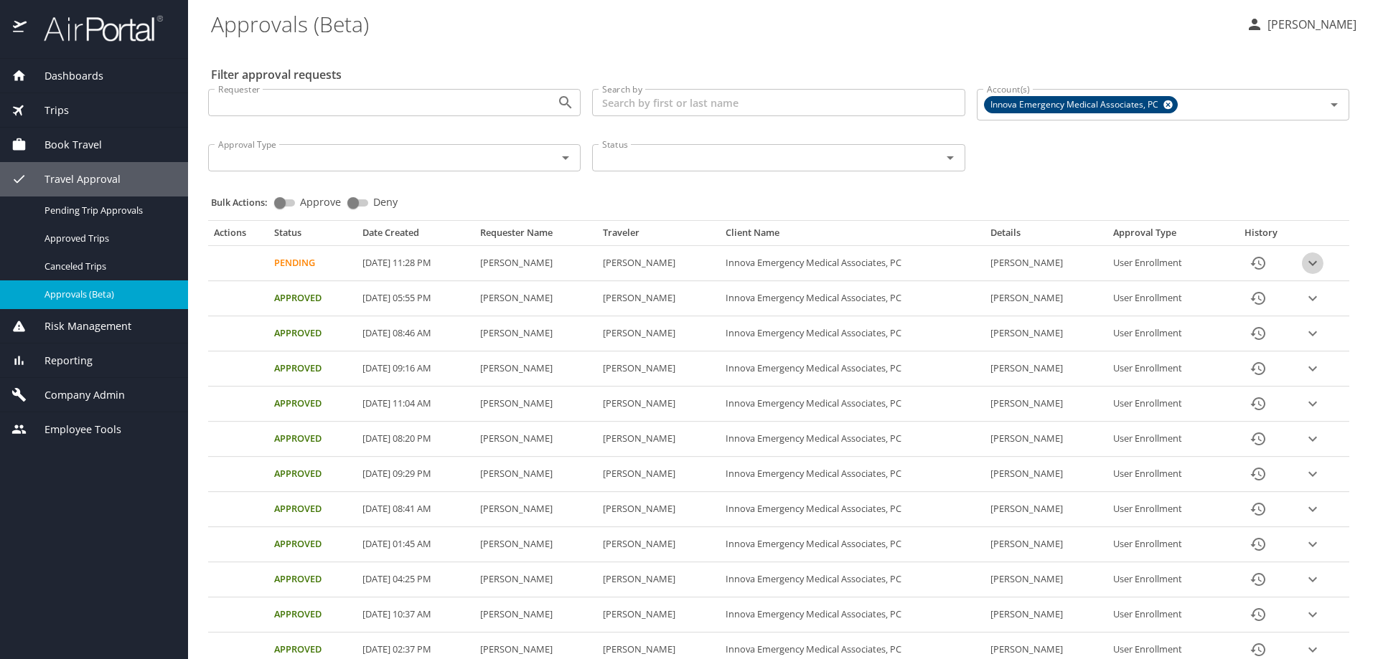
click at [1306, 260] on icon "expand row" at bounding box center [1312, 263] width 17 height 17
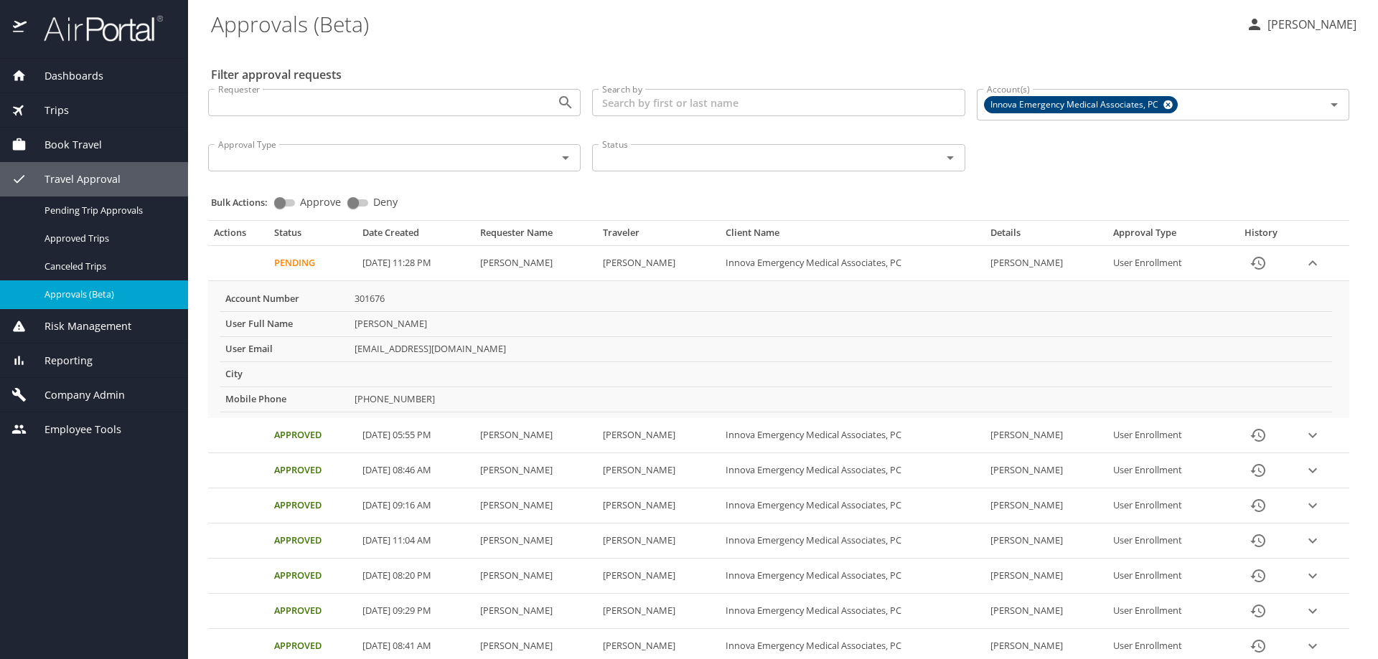
click at [1363, 602] on main "Approvals (Beta) SUSAN MOON Filter approval requests Requester Requester Search…" at bounding box center [783, 329] width 1190 height 659
